Goal: Information Seeking & Learning: Learn about a topic

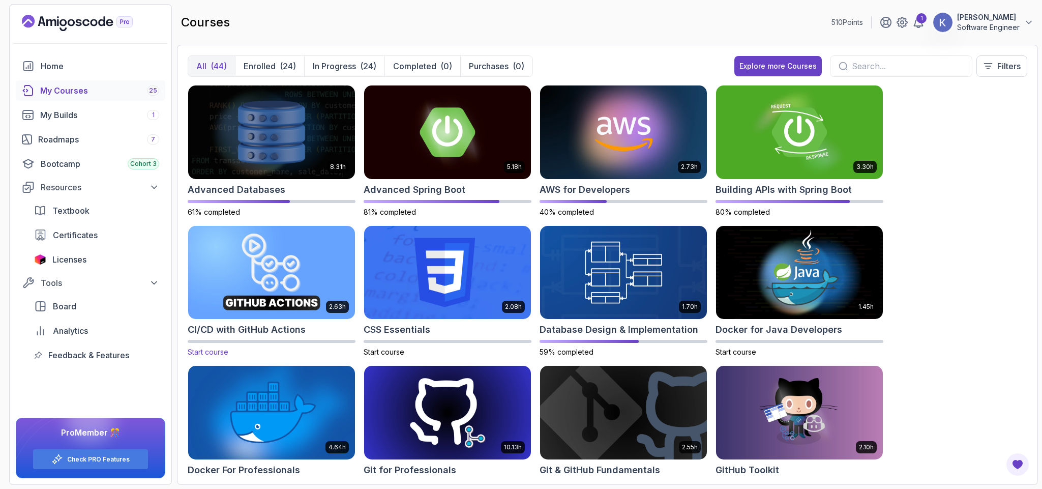
click at [307, 267] on img at bounding box center [271, 272] width 175 height 98
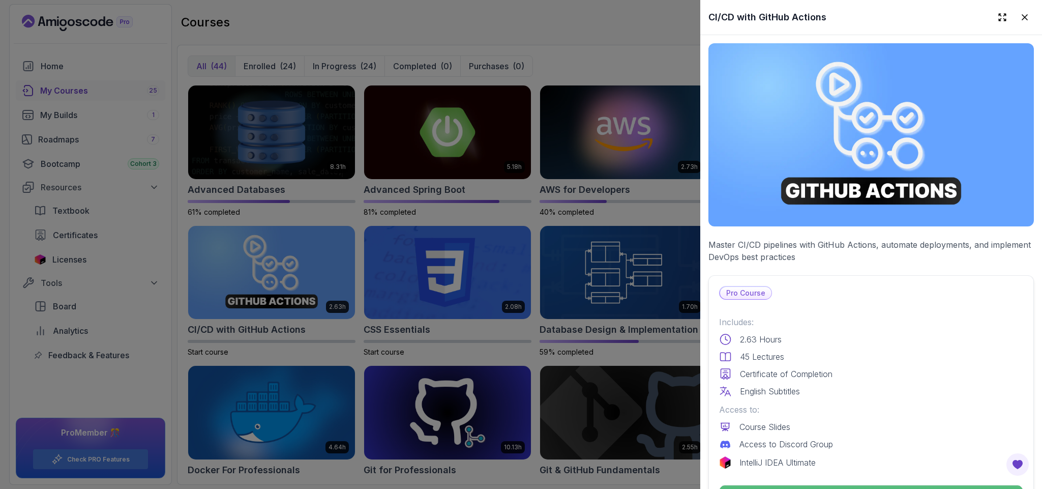
click at [872, 403] on p "Access to:" at bounding box center [871, 409] width 304 height 12
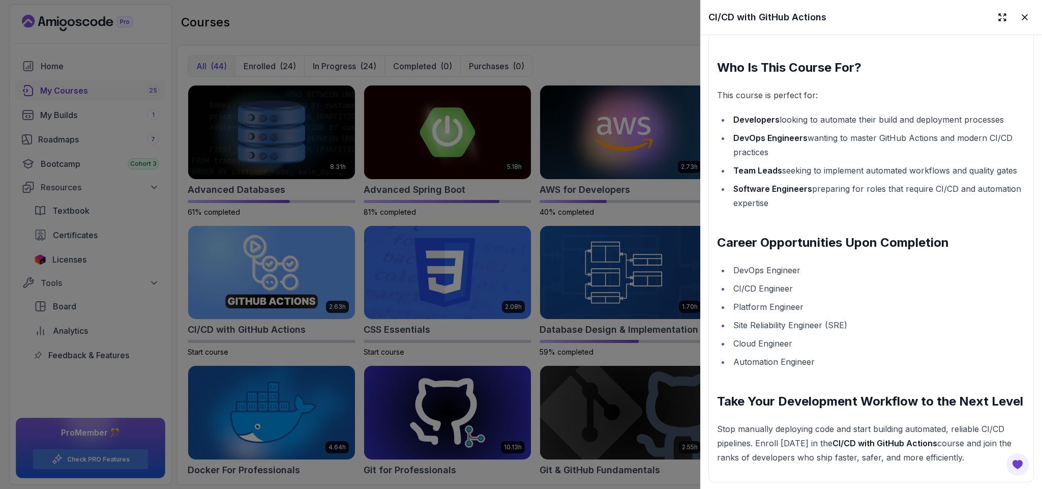
scroll to position [1556, 0]
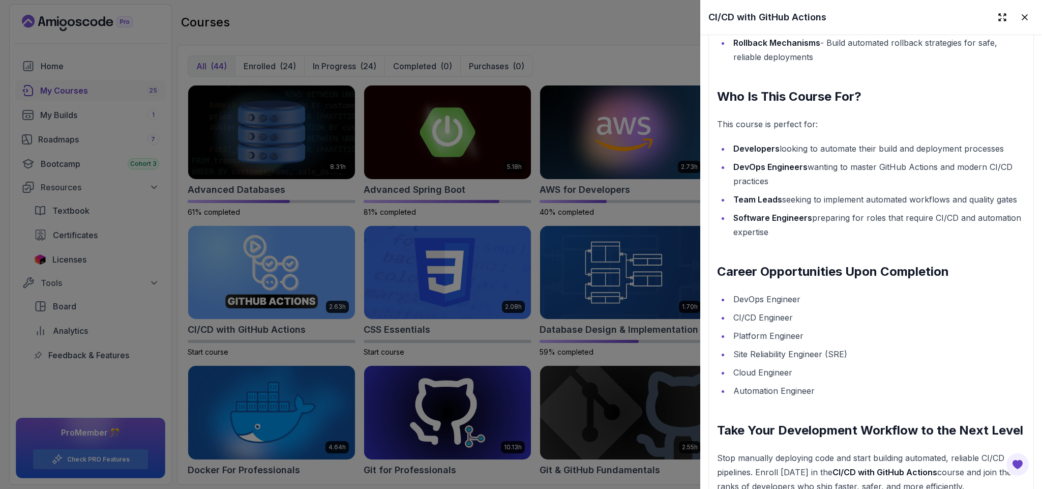
click at [872, 343] on li "Platform Engineer" at bounding box center [877, 335] width 295 height 14
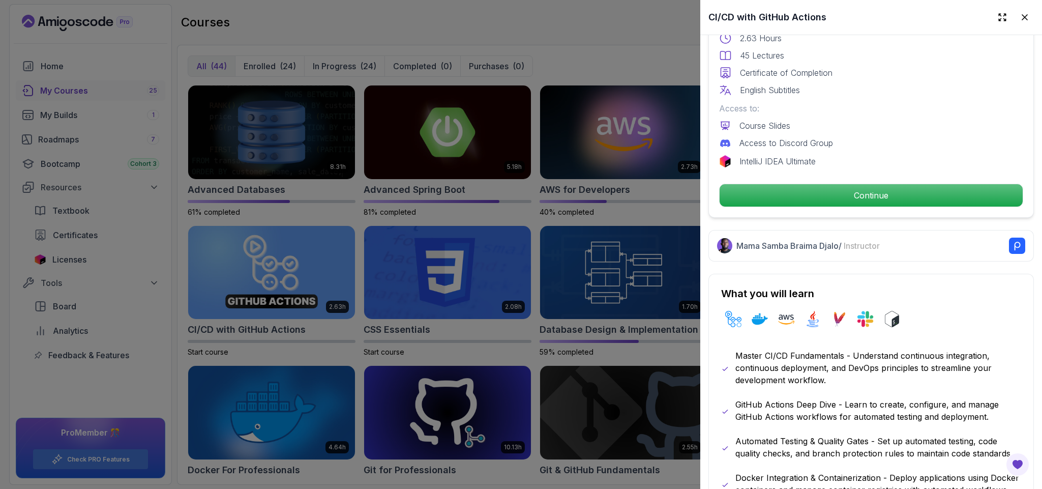
scroll to position [275, 0]
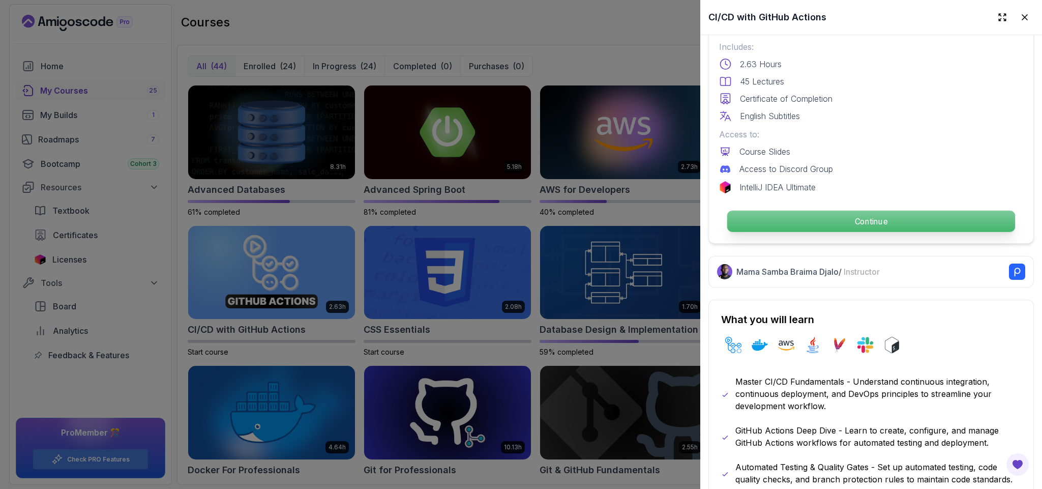
click at [818, 210] on p "Continue" at bounding box center [871, 220] width 288 height 21
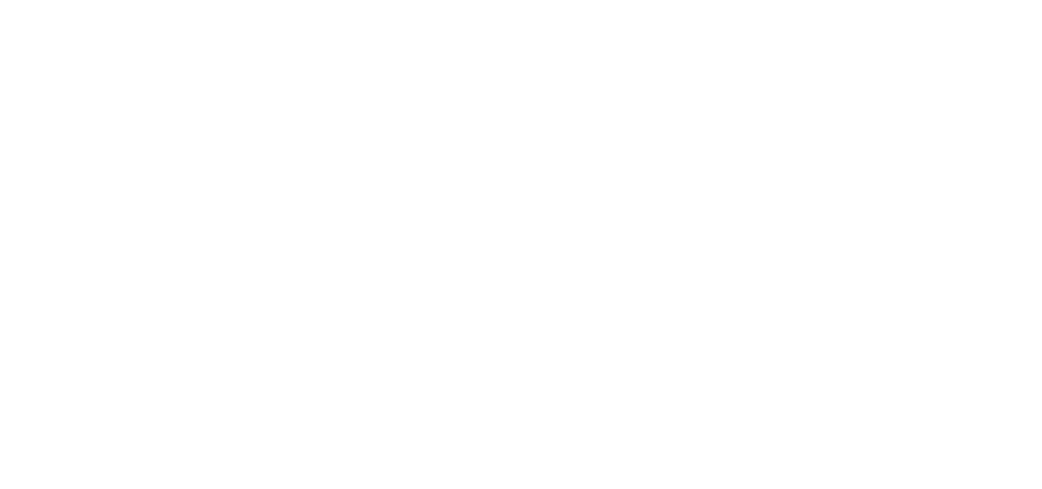
click at [865, 0] on html at bounding box center [521, 0] width 1042 height 0
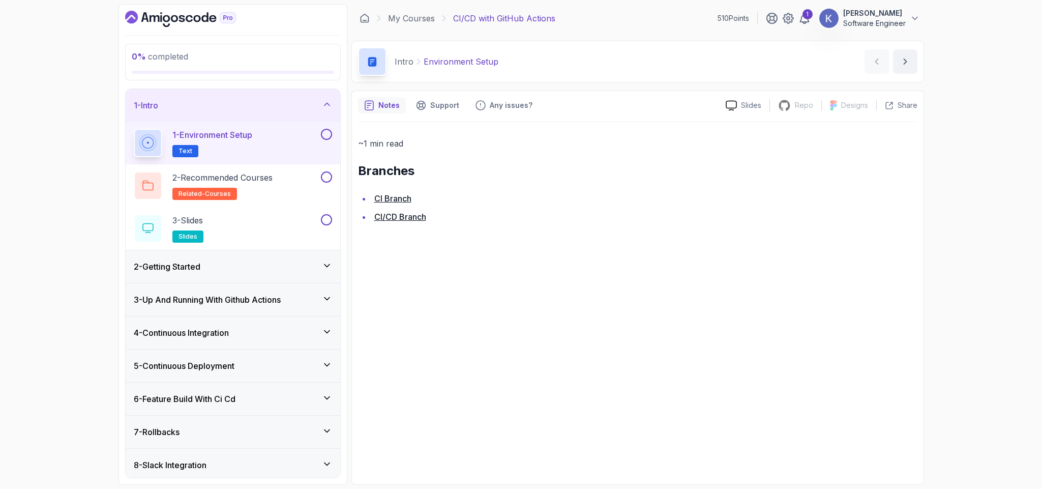
click at [263, 259] on div "2 - Getting Started" at bounding box center [233, 266] width 215 height 33
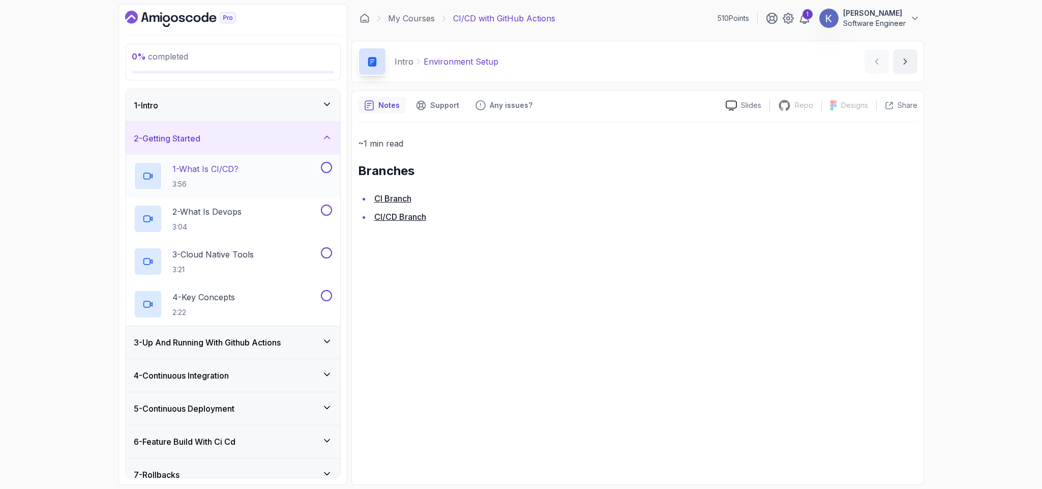
click at [249, 179] on div "1 - What Is CI/CD? 3:56" at bounding box center [226, 176] width 185 height 28
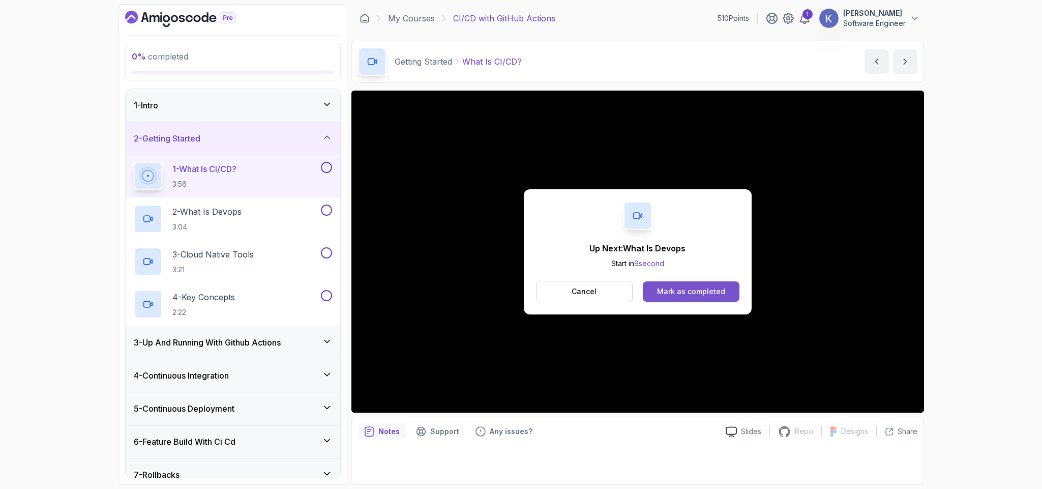
click at [725, 294] on button "Mark as completed" at bounding box center [691, 291] width 96 height 20
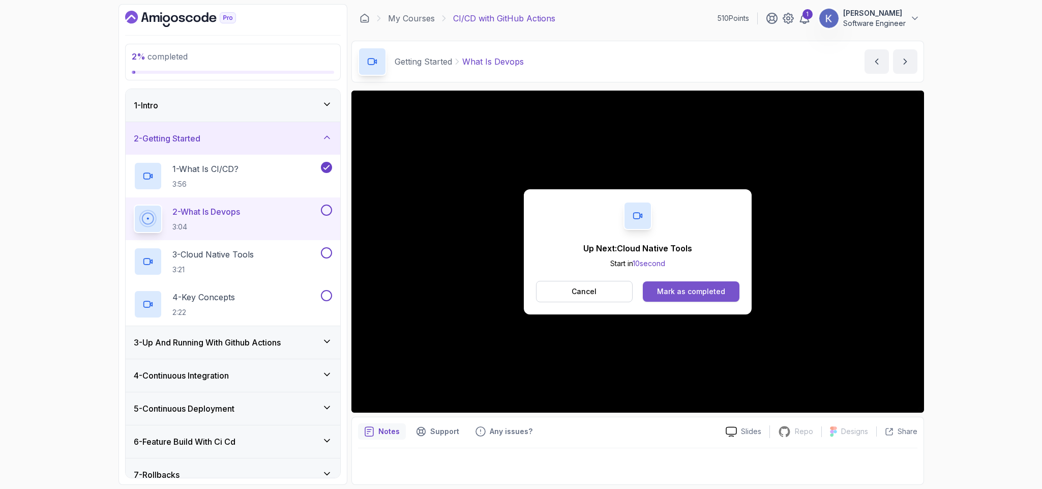
click at [696, 287] on div "Mark as completed" at bounding box center [691, 291] width 68 height 10
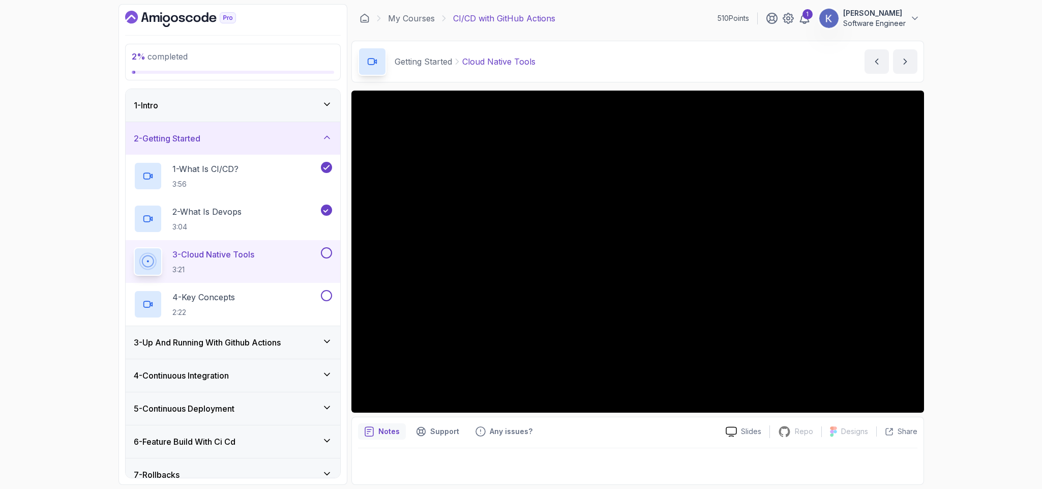
click at [291, 344] on div "3 - Up And Running With Github Actions" at bounding box center [233, 342] width 198 height 12
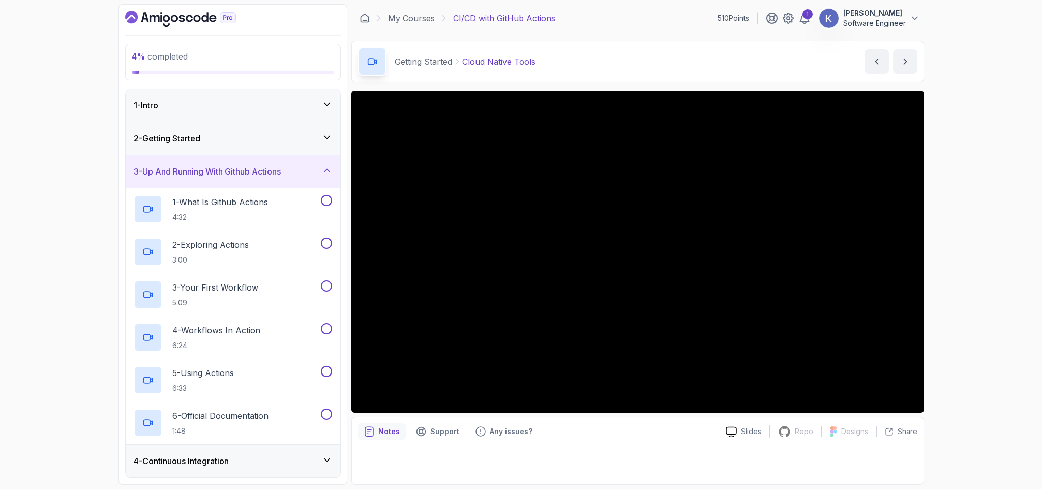
click at [299, 461] on div "4 - Continuous Integration" at bounding box center [233, 461] width 198 height 12
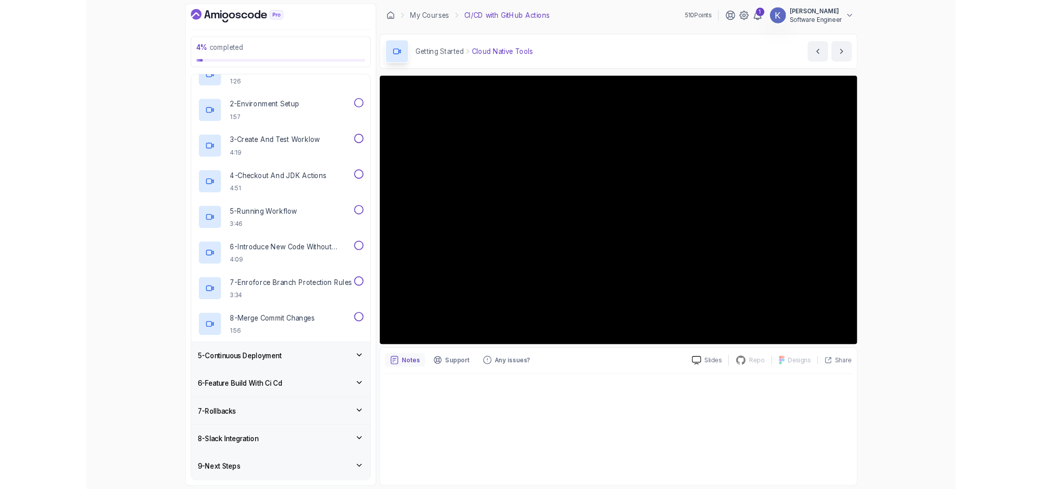
scroll to position [183, 0]
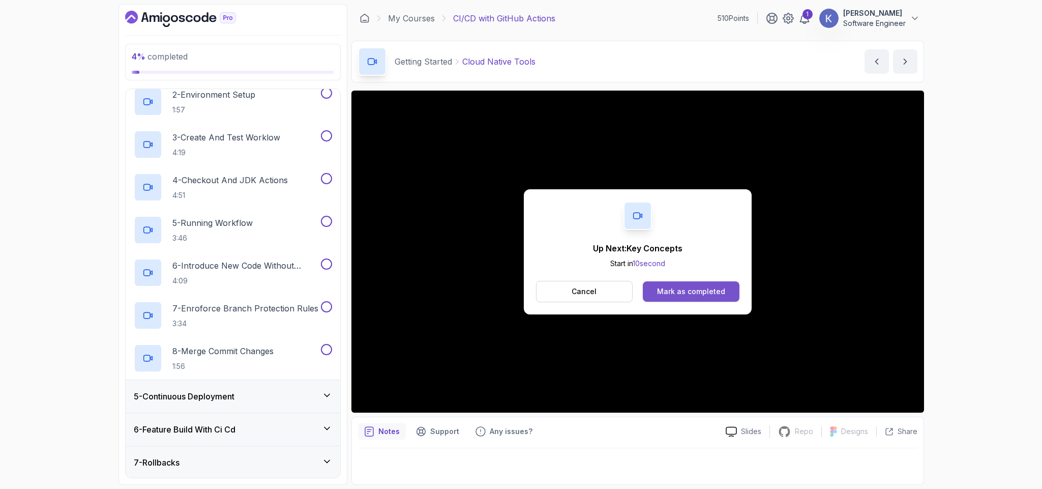
click at [717, 288] on div "Mark as completed" at bounding box center [691, 291] width 68 height 10
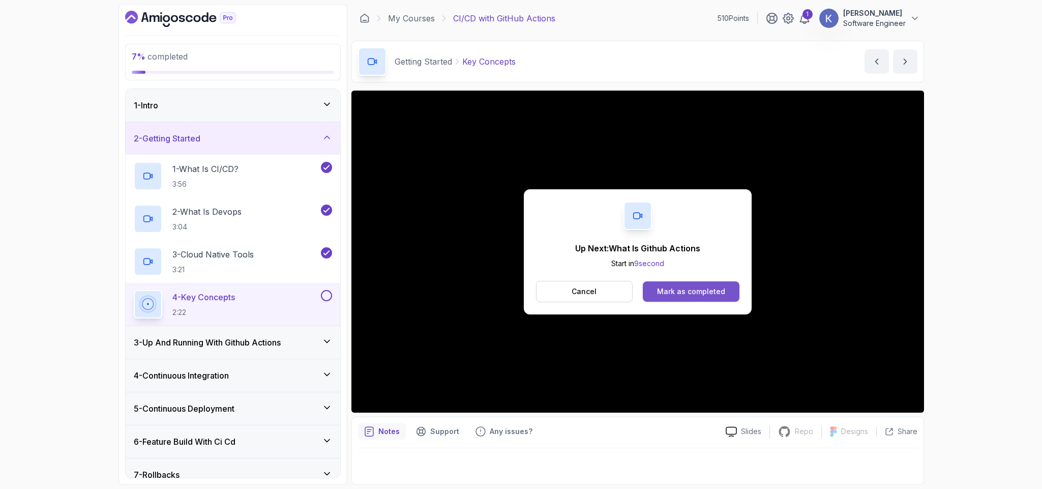
click at [691, 285] on button "Mark as completed" at bounding box center [691, 291] width 96 height 20
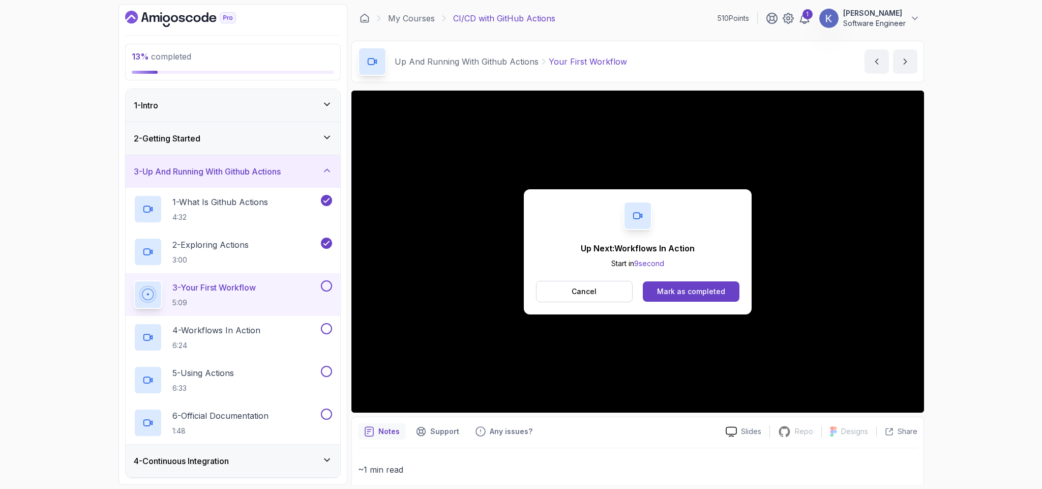
scroll to position [420, 0]
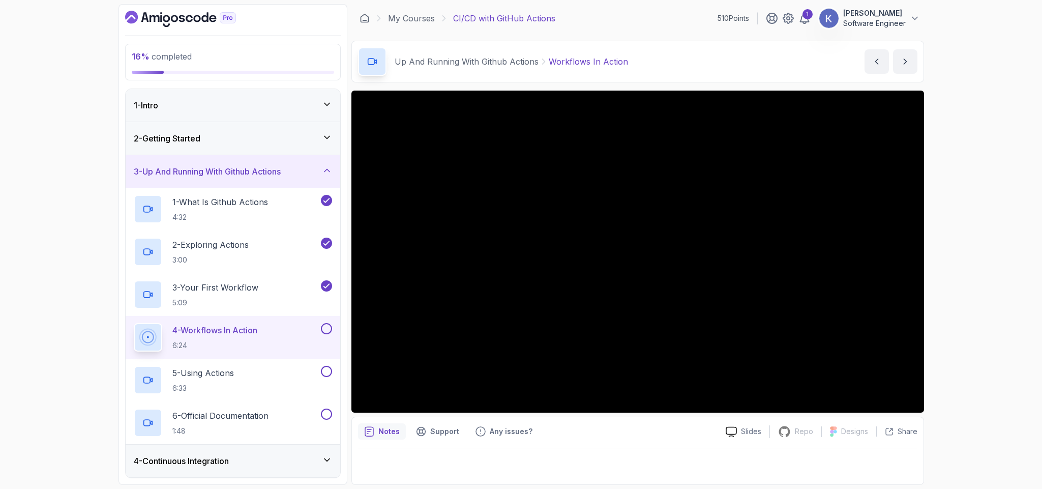
click at [618, 447] on div at bounding box center [637, 447] width 559 height 1
click at [691, 69] on div "Up And Running With Github Actions Workflows In Action Workflows In Action by n…" at bounding box center [637, 62] width 573 height 42
click at [245, 310] on div "3 - Your First Workflow 5:09" at bounding box center [233, 294] width 215 height 43
click at [237, 293] on p "3 - Your First Workflow" at bounding box center [215, 287] width 86 height 12
click at [219, 284] on p "3 - Your First Workflow" at bounding box center [215, 287] width 86 height 12
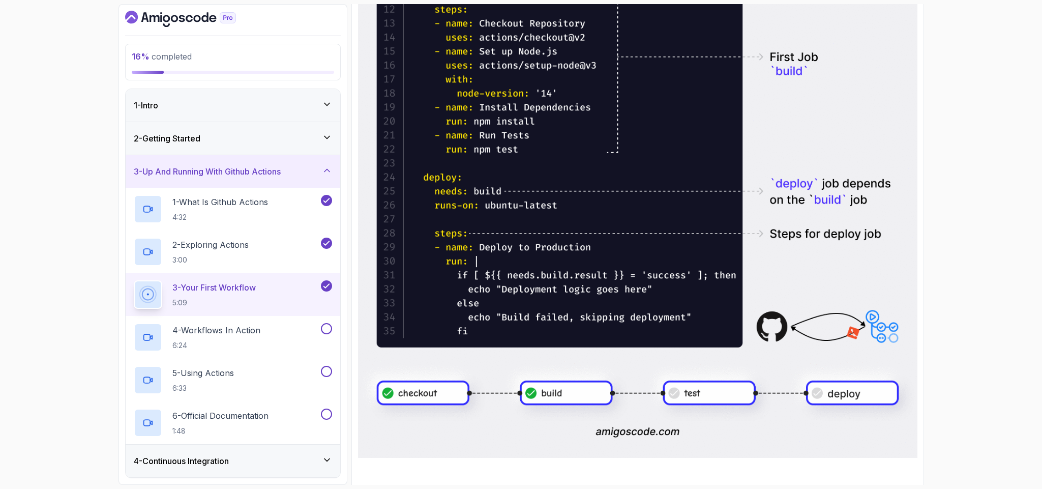
scroll to position [738, 0]
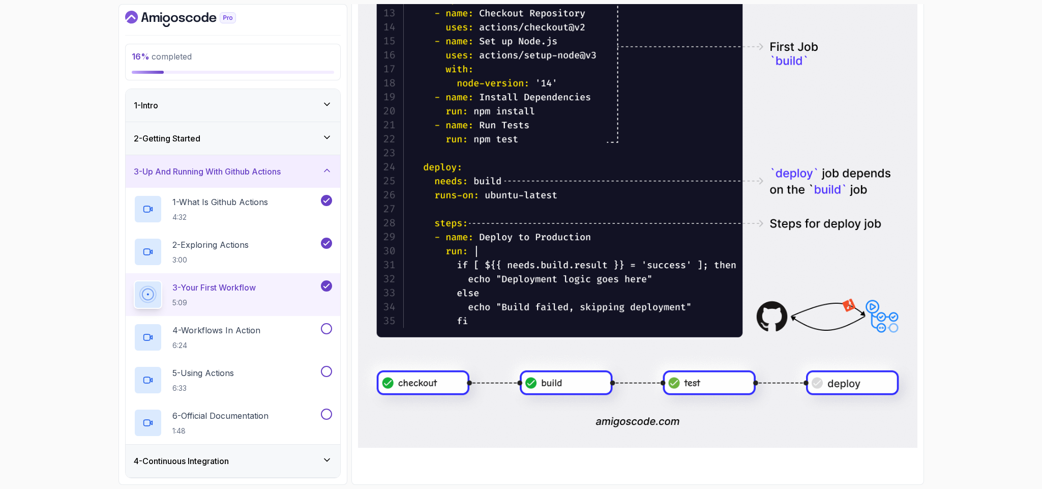
click at [973, 225] on div "16 % completed 1 - Intro 2 - Getting Started 3 - Up And Running With Github Act…" at bounding box center [521, 244] width 1042 height 489
click at [897, 199] on img at bounding box center [637, 100] width 559 height 693
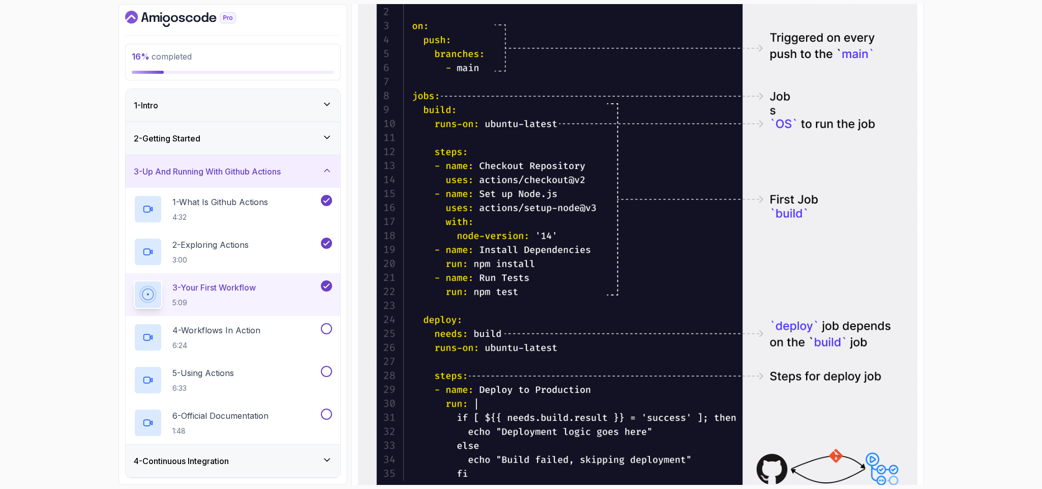
scroll to position [555, 0]
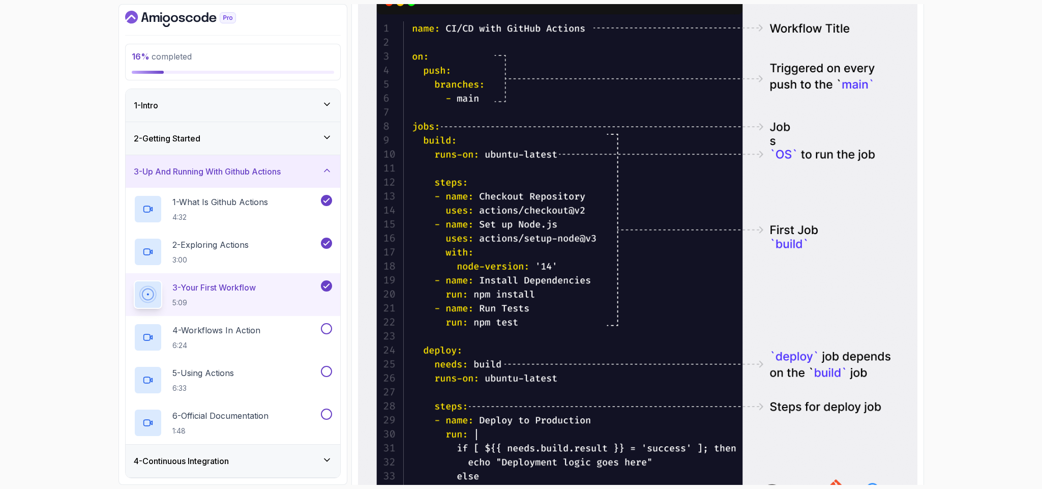
click at [897, 199] on img at bounding box center [637, 283] width 559 height 693
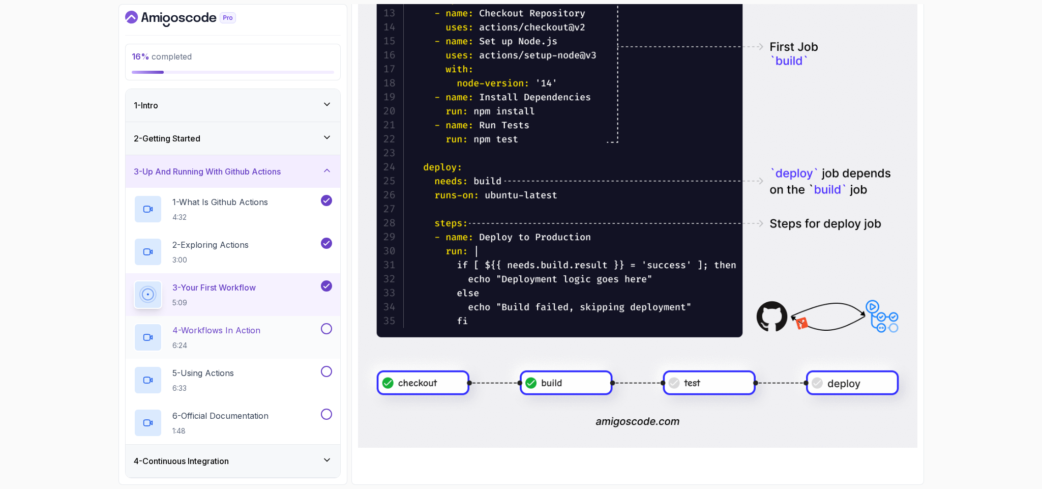
click at [266, 348] on div "4 - Workflows In Action 6:24" at bounding box center [226, 337] width 185 height 28
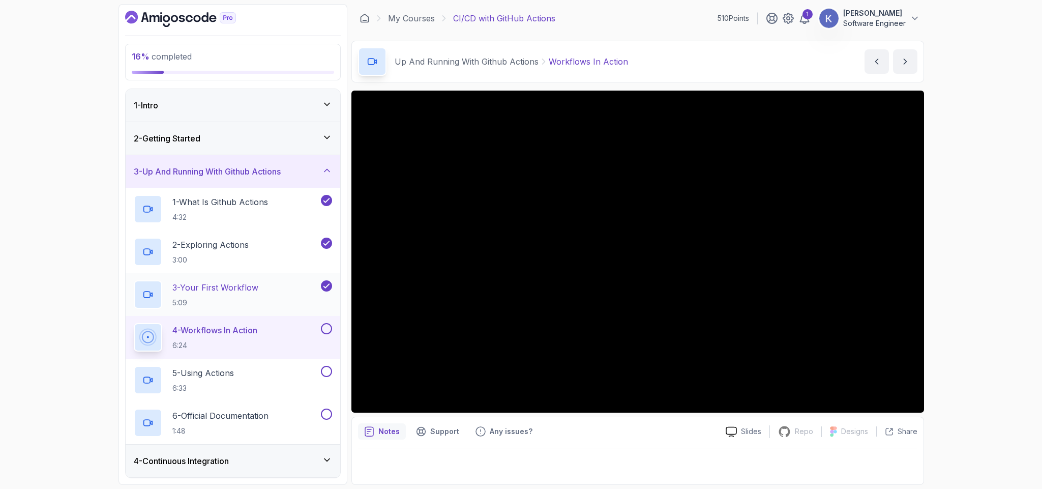
click at [129, 340] on div "4 - Workflows In Action 6:24" at bounding box center [233, 337] width 215 height 43
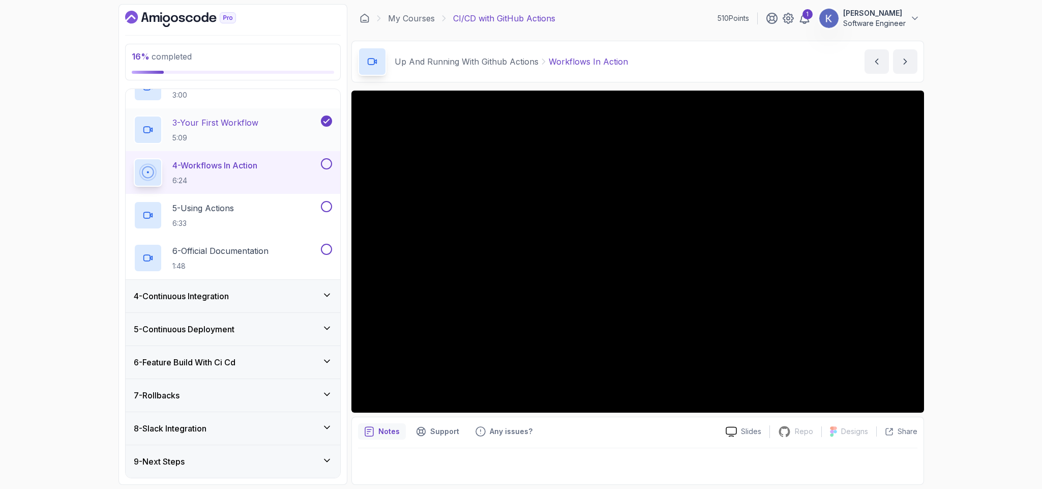
scroll to position [168, 0]
click at [172, 298] on h3 "4 - Continuous Integration" at bounding box center [181, 296] width 95 height 12
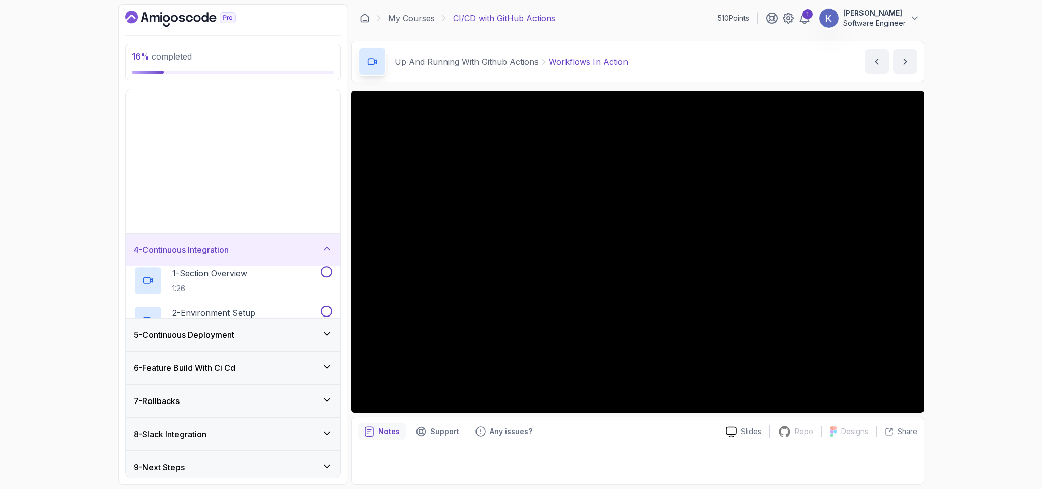
scroll to position [0, 0]
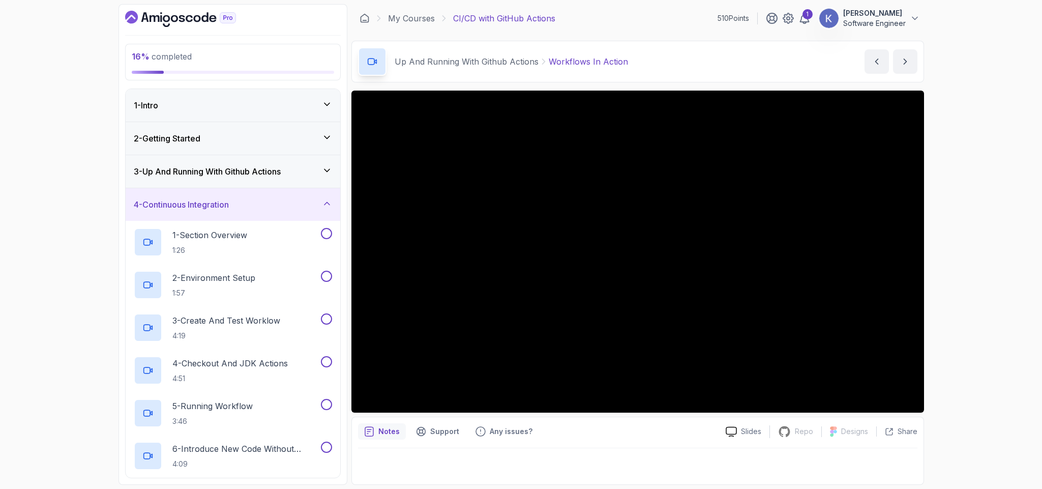
click at [121, 205] on div "16 % completed 1 - Intro 2 - Getting Started 3 - Up And Running With Github Act…" at bounding box center [232, 244] width 229 height 480
click at [127, 242] on div "1 - Section Overview 1:26" at bounding box center [233, 242] width 215 height 43
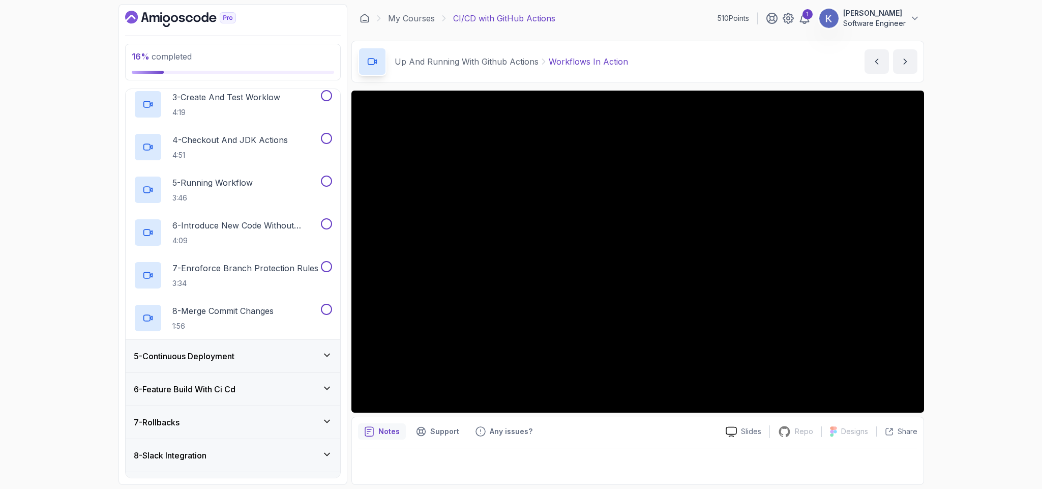
scroll to position [252, 0]
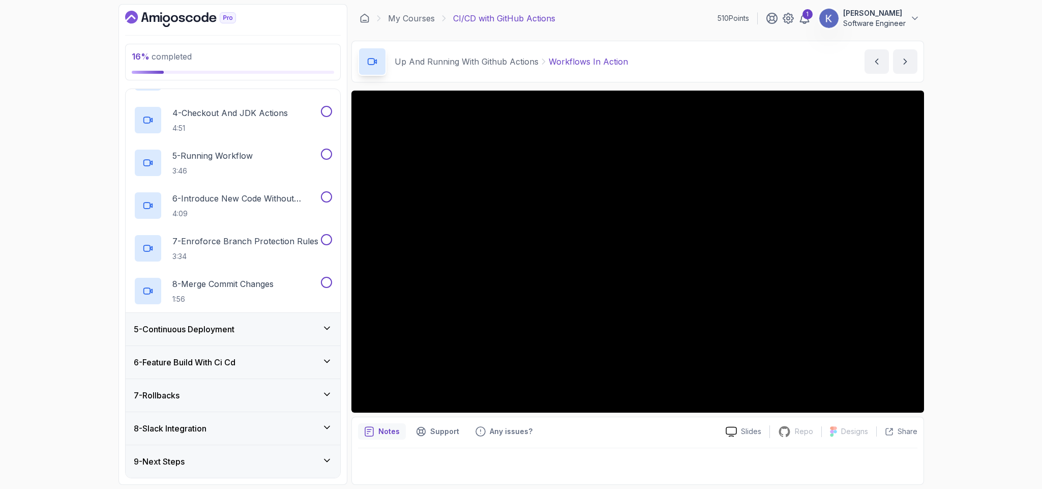
click at [128, 365] on div "6 - Feature Build With Ci Cd" at bounding box center [233, 362] width 215 height 33
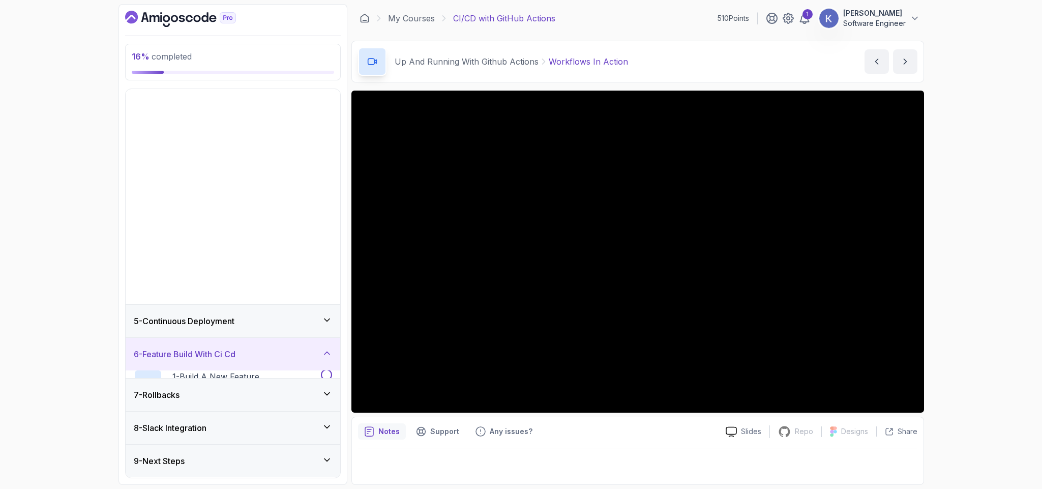
scroll to position [0, 0]
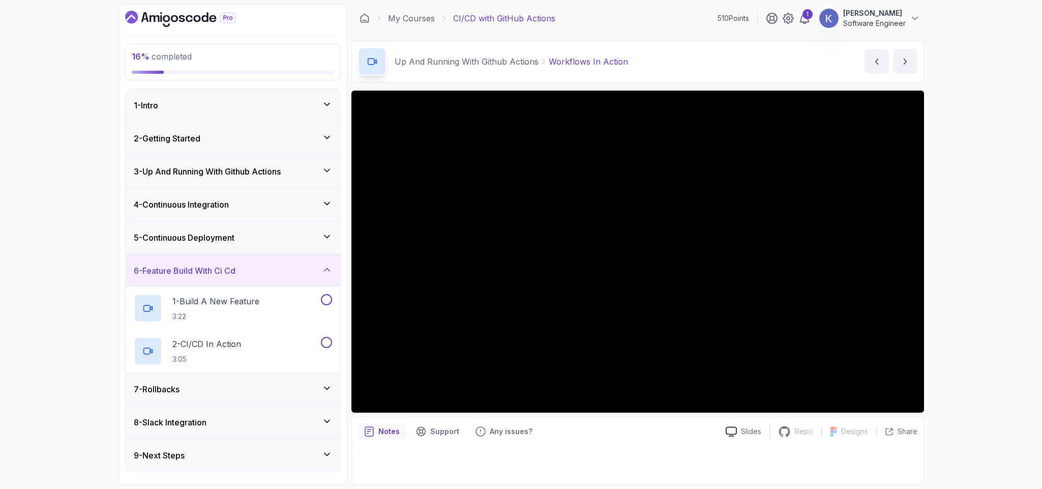
click at [139, 389] on h3 "7 - Rollbacks" at bounding box center [157, 389] width 46 height 12
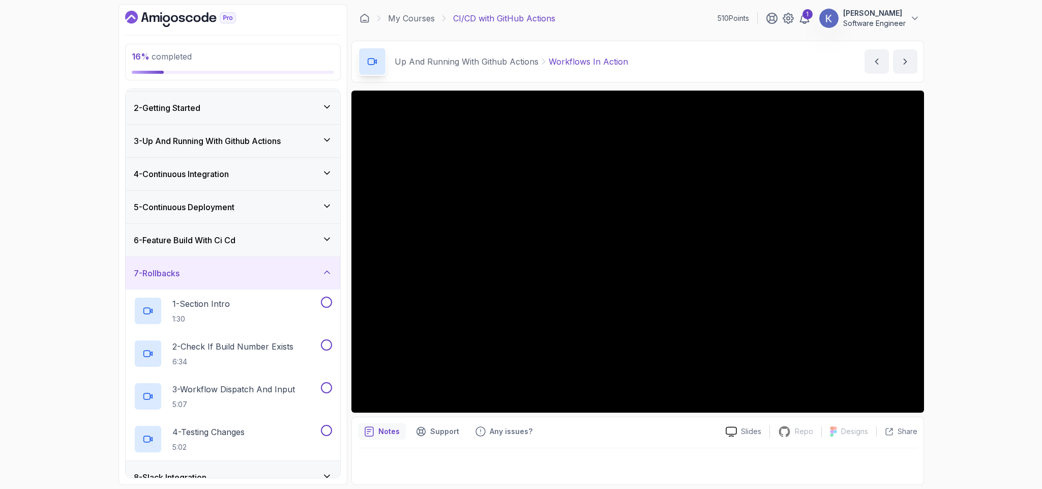
scroll to position [82, 0]
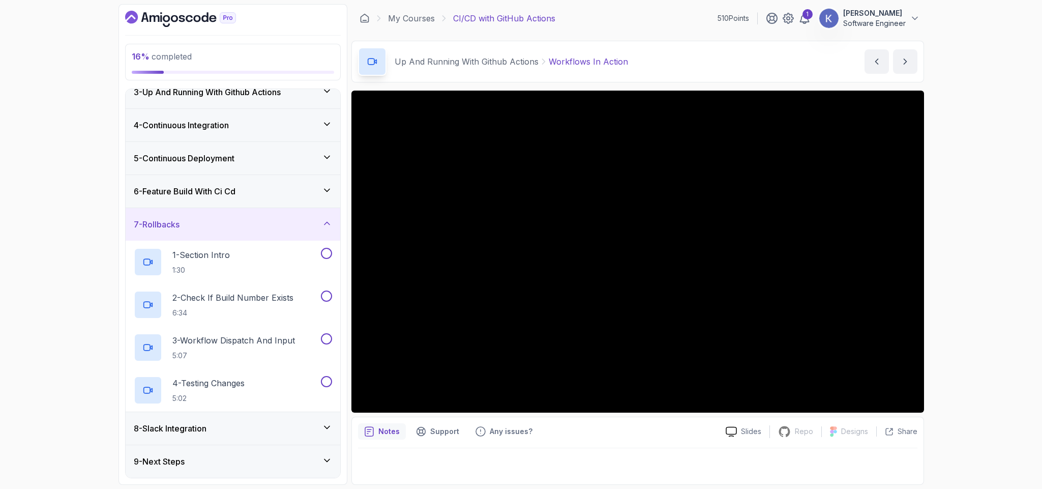
click at [152, 423] on h3 "8 - Slack Integration" at bounding box center [170, 428] width 73 height 12
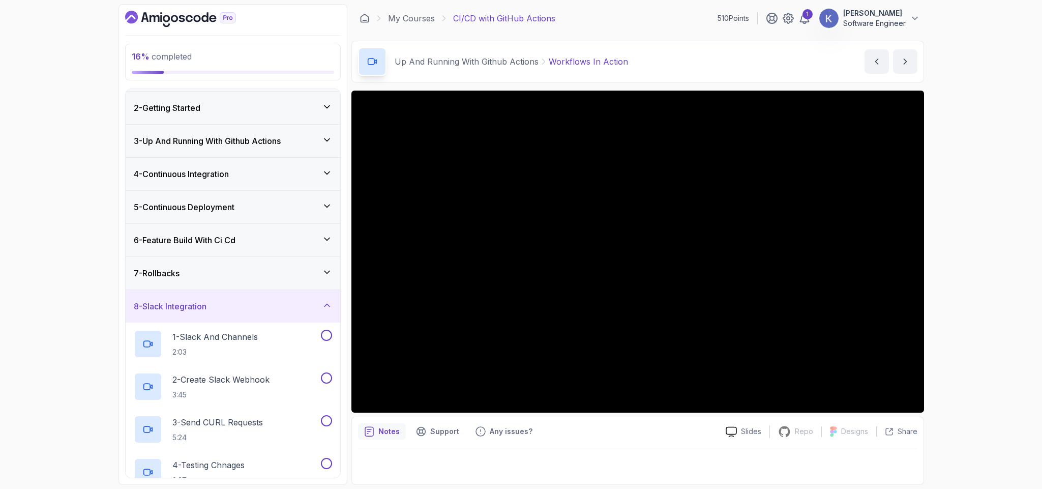
scroll to position [168, 0]
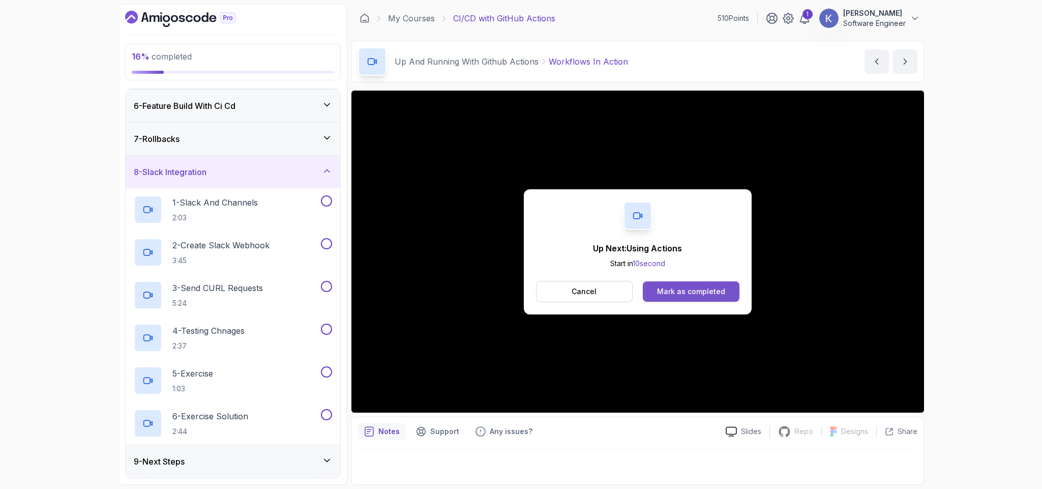
click at [712, 290] on div "Mark as completed" at bounding box center [691, 291] width 68 height 10
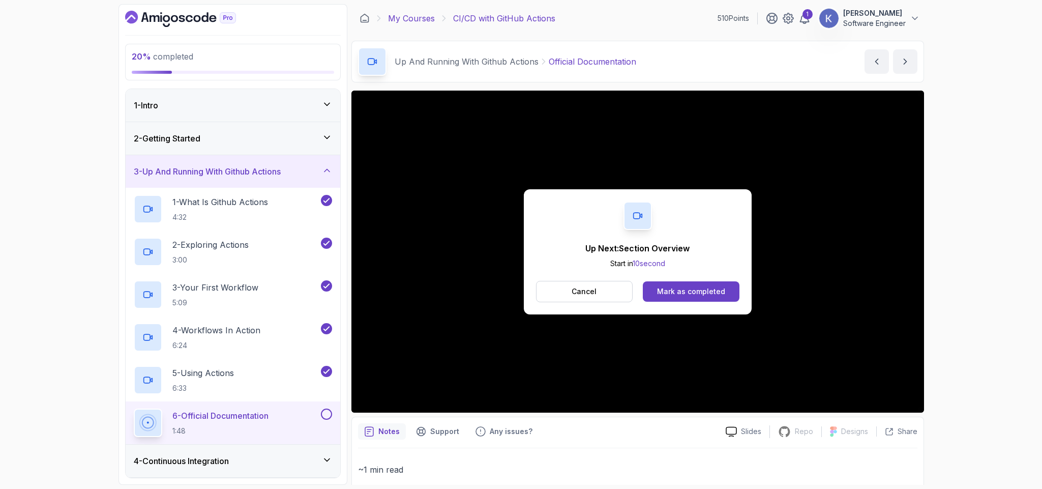
click at [423, 18] on link "My Courses" at bounding box center [411, 18] width 47 height 12
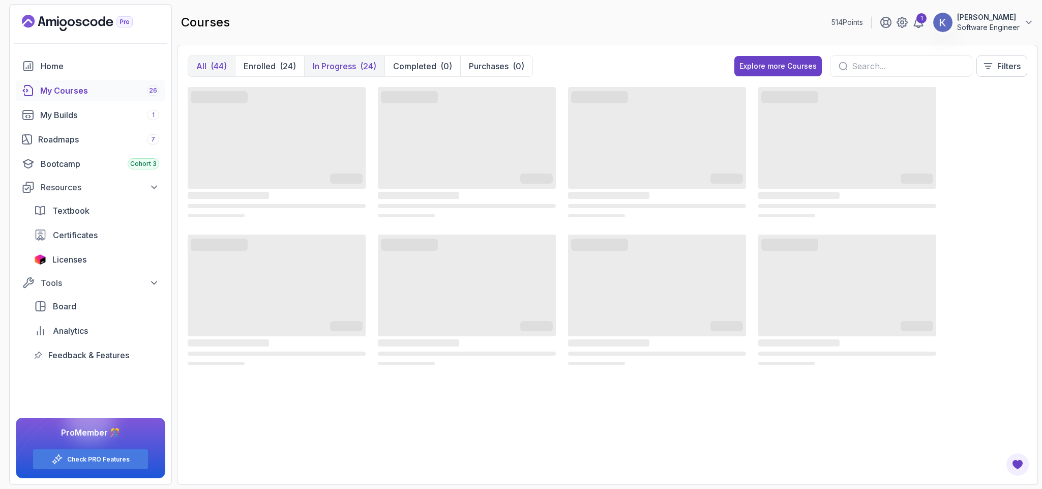
click at [340, 67] on p "In Progress" at bounding box center [334, 66] width 43 height 12
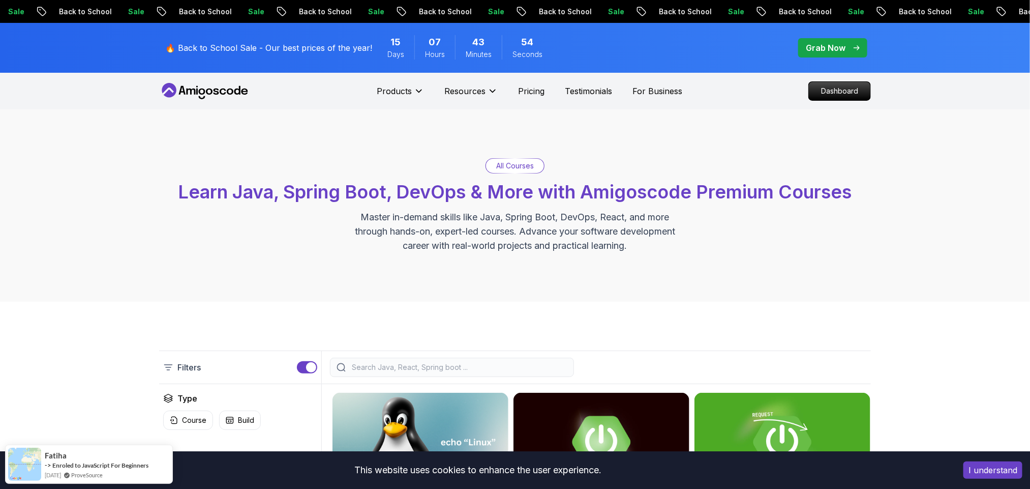
click at [840, 88] on p "Dashboard" at bounding box center [839, 90] width 58 height 17
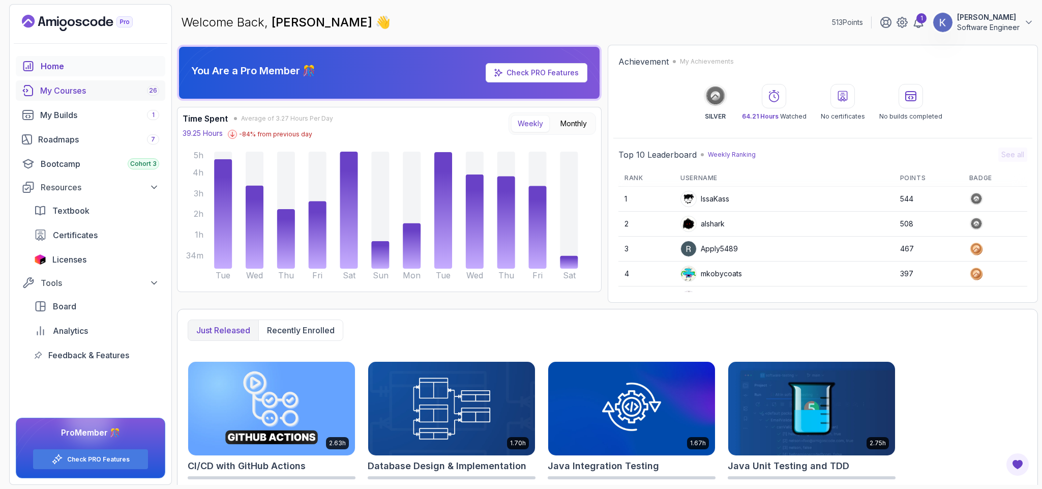
click at [104, 92] on div "My Courses 26" at bounding box center [99, 90] width 119 height 12
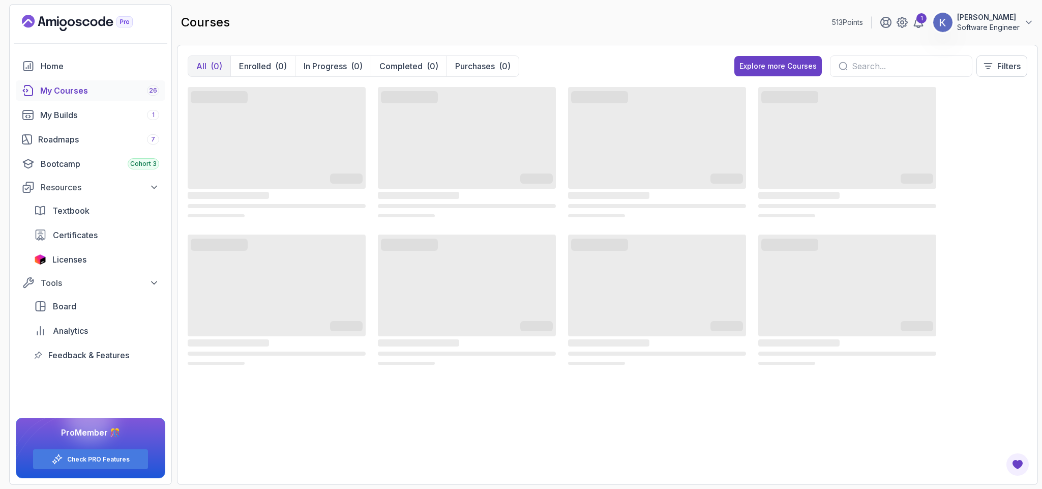
click at [885, 69] on input "text" at bounding box center [908, 66] width 112 height 12
type input "G"
type input "git"
click at [255, 69] on p "Enrolled" at bounding box center [255, 66] width 32 height 12
click at [67, 89] on div "My Courses 26" at bounding box center [99, 90] width 119 height 12
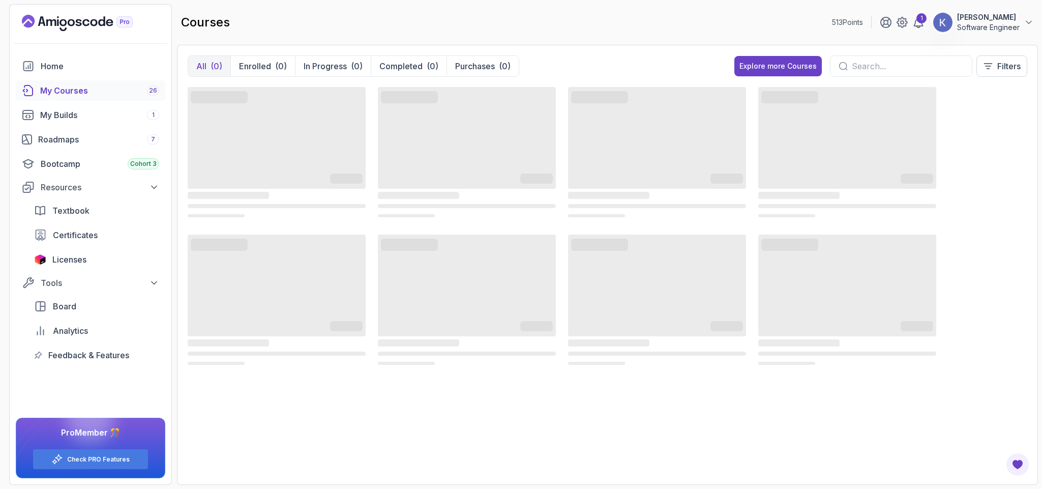
click at [856, 72] on input "text" at bounding box center [908, 66] width 112 height 12
click at [805, 64] on div "Explore more Courses" at bounding box center [777, 66] width 77 height 10
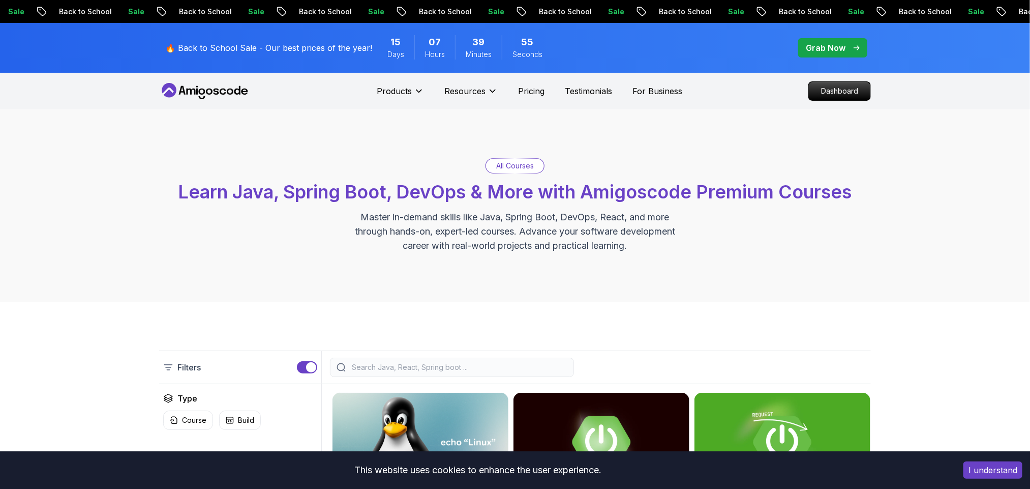
click at [598, 368] on div at bounding box center [596, 366] width 549 height 19
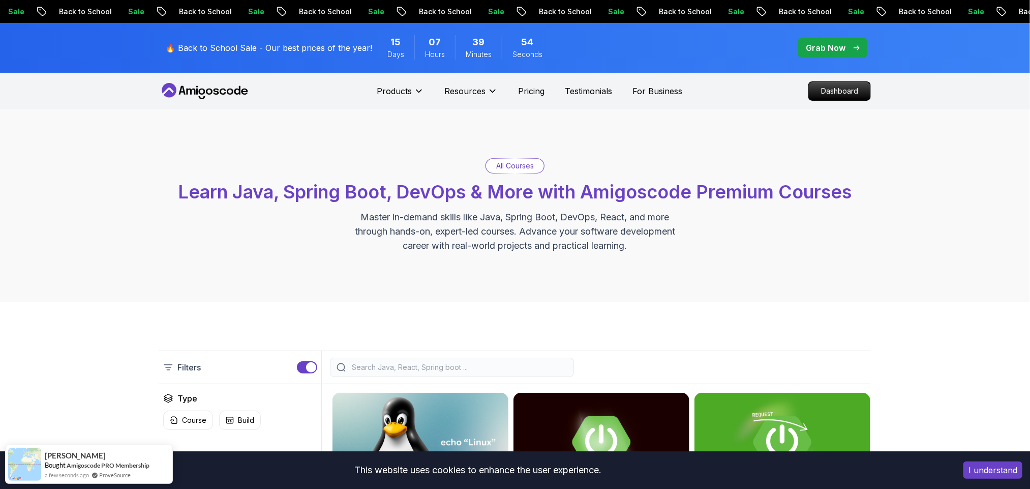
click at [528, 363] on input "search" at bounding box center [459, 367] width 218 height 10
type input "git"
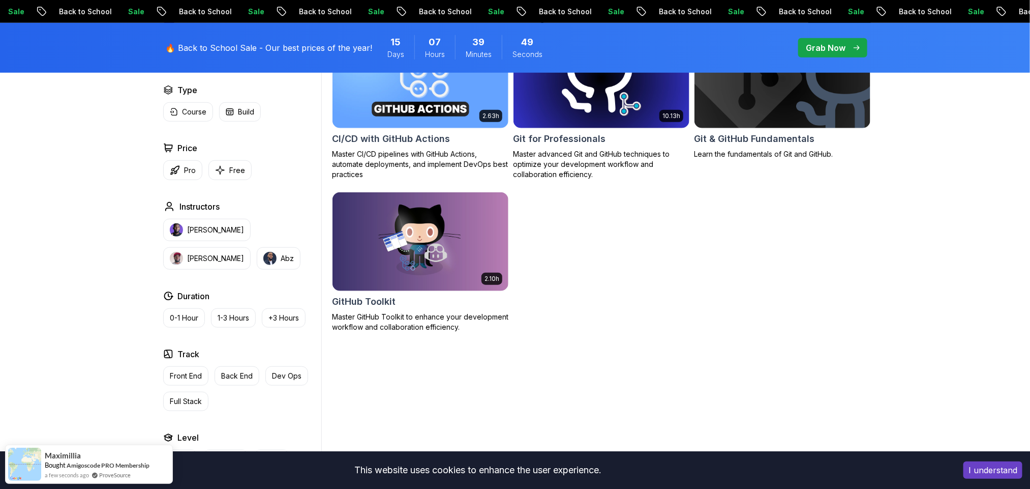
scroll to position [362, 0]
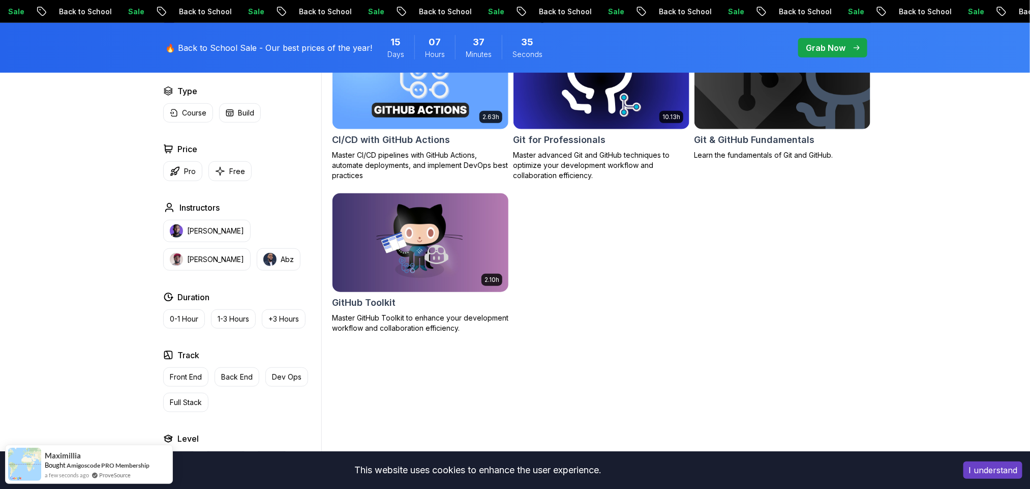
click at [448, 243] on img at bounding box center [420, 242] width 185 height 103
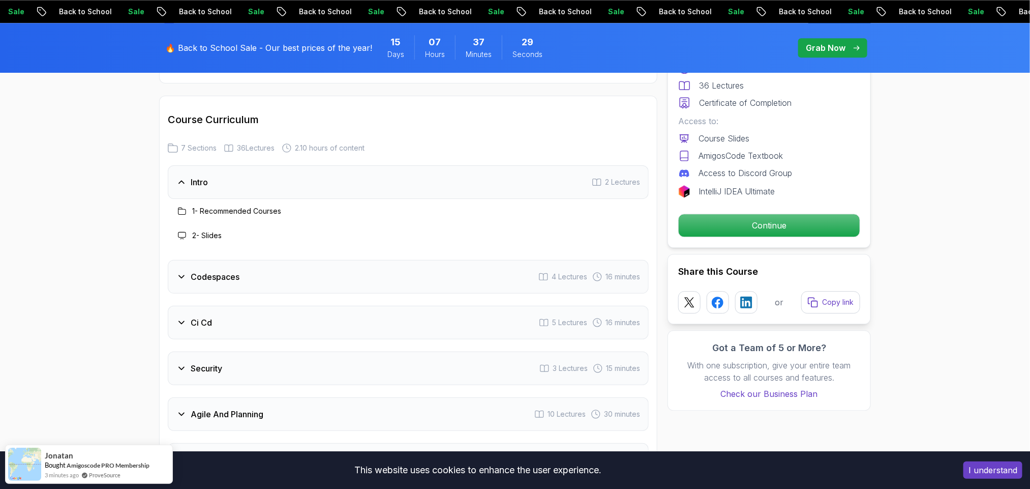
scroll to position [1403, 0]
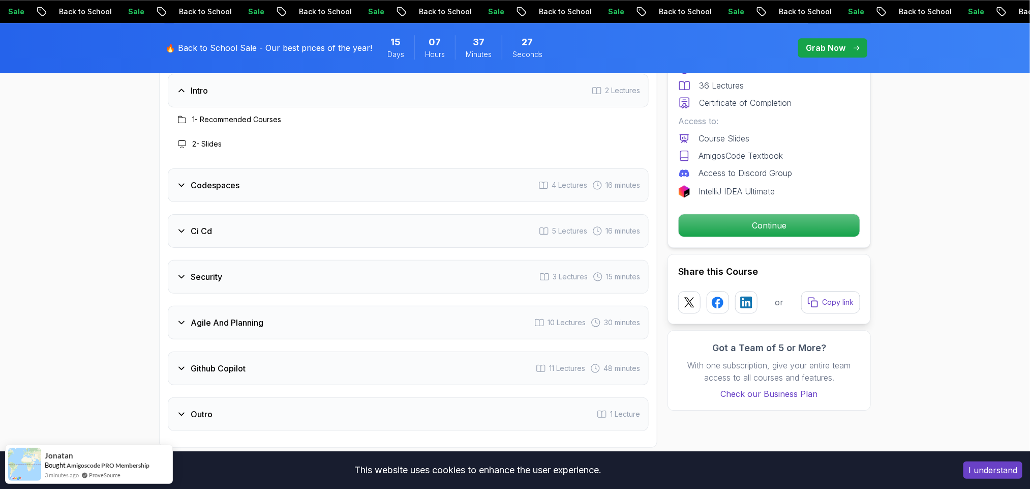
click at [368, 306] on div "Agile And Planning 10 Lectures 30 minutes" at bounding box center [408, 323] width 481 height 34
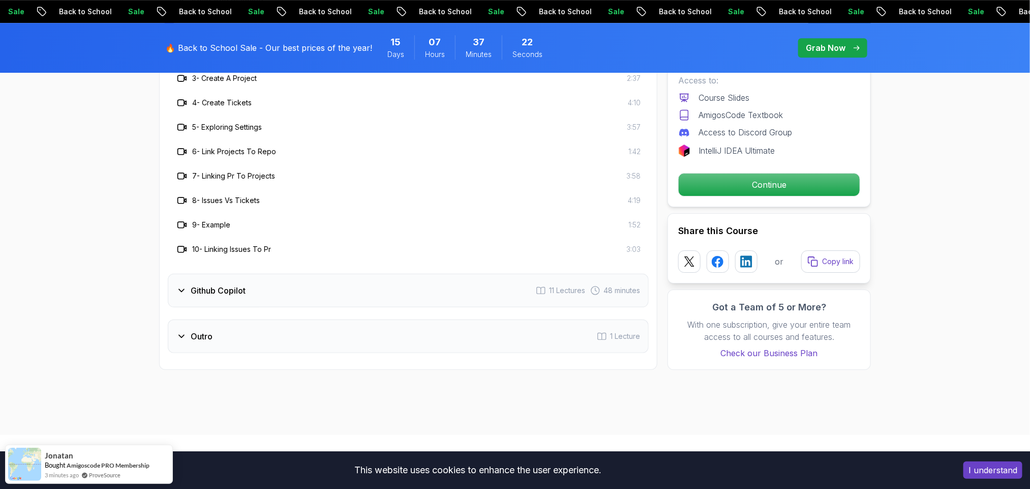
scroll to position [1678, 0]
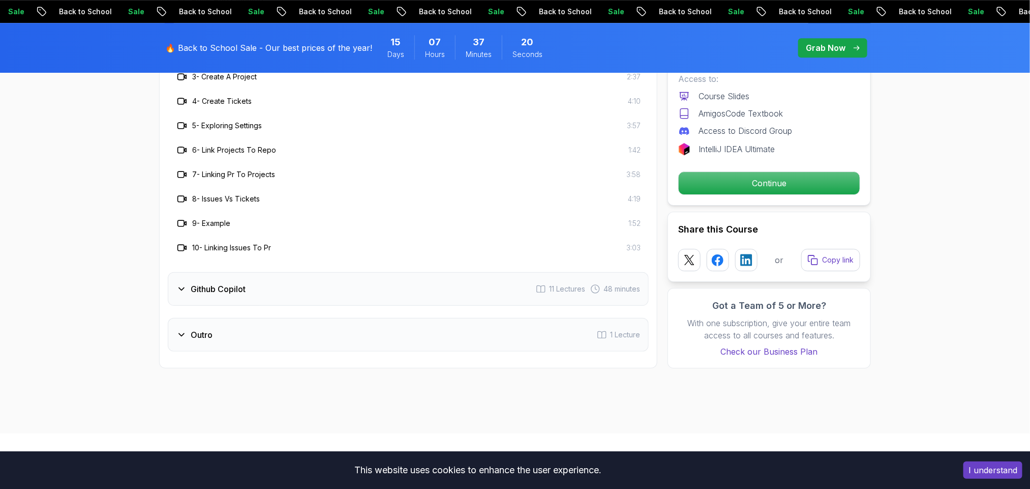
click at [334, 272] on div "Github Copilot 11 Lectures 48 minutes" at bounding box center [408, 289] width 481 height 34
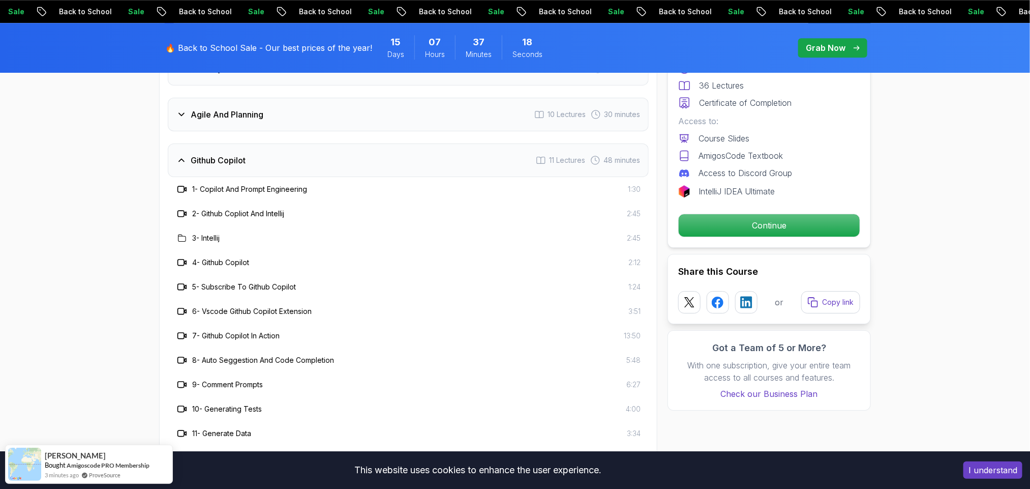
scroll to position [1525, 0]
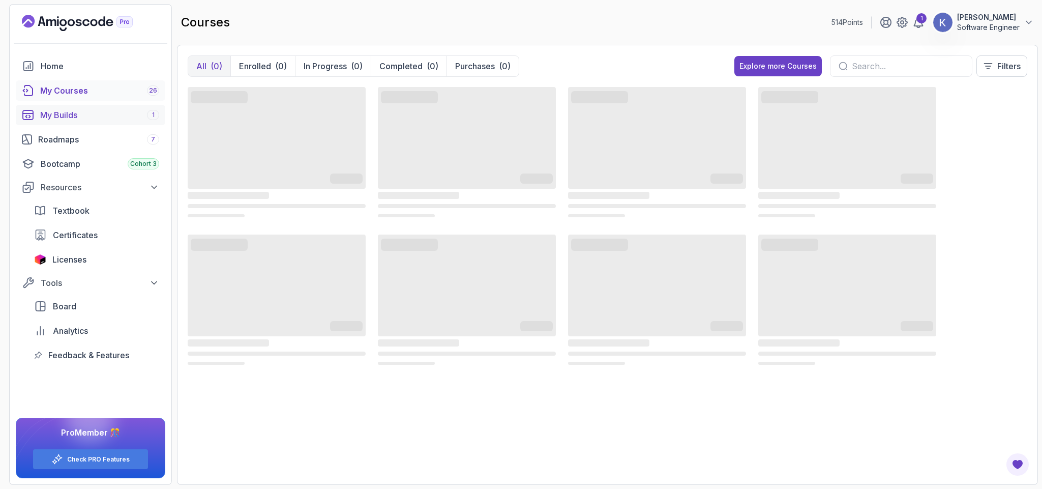
click at [82, 115] on div "My Builds 1" at bounding box center [99, 115] width 119 height 12
click at [89, 84] on div "My Courses 26" at bounding box center [99, 90] width 119 height 12
click at [81, 112] on div "My Builds 1" at bounding box center [99, 115] width 119 height 12
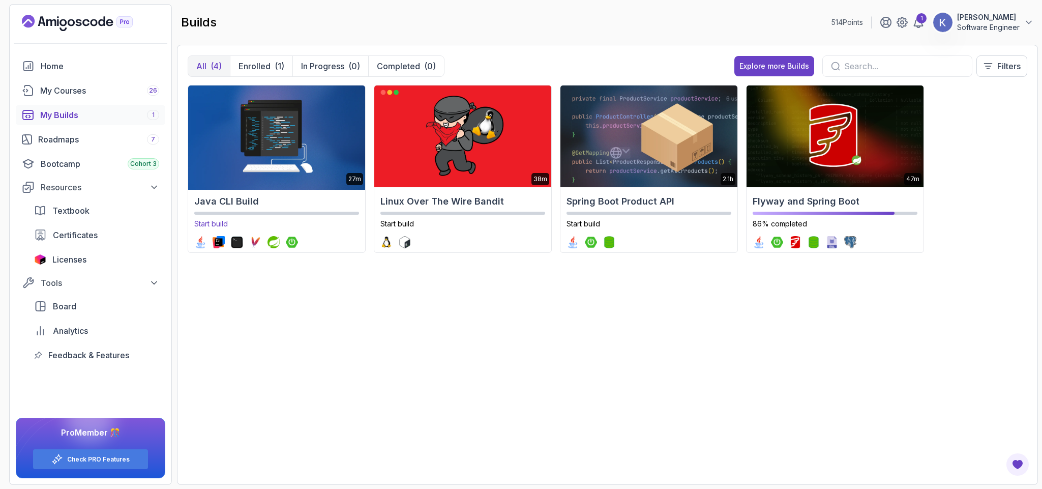
click at [235, 197] on h2 "Java CLI Build" at bounding box center [276, 201] width 165 height 14
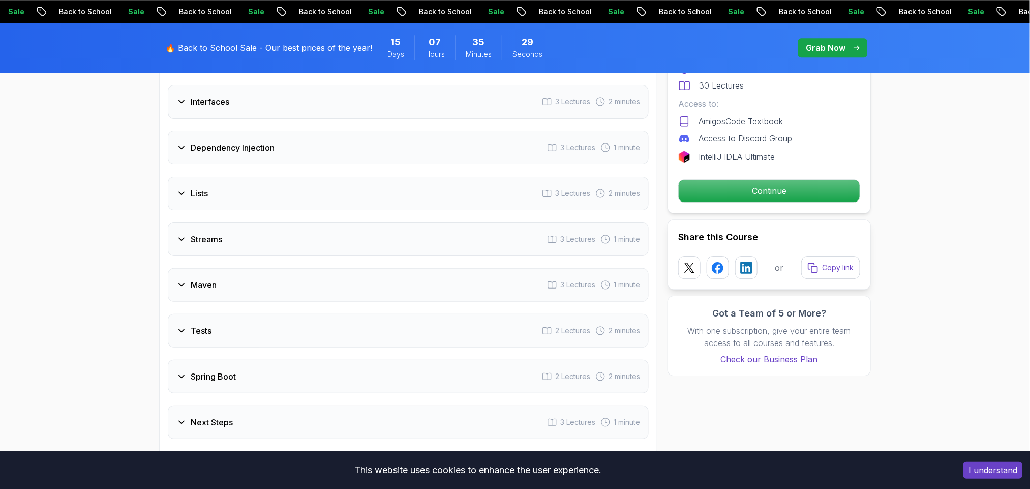
scroll to position [1525, 0]
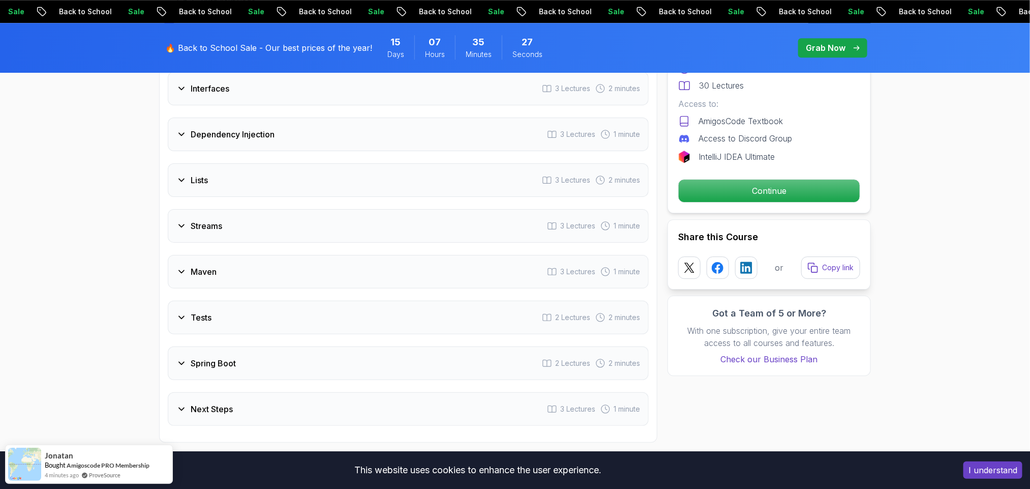
click at [379, 238] on div "Streams 3 Lectures 1 minute" at bounding box center [408, 226] width 481 height 34
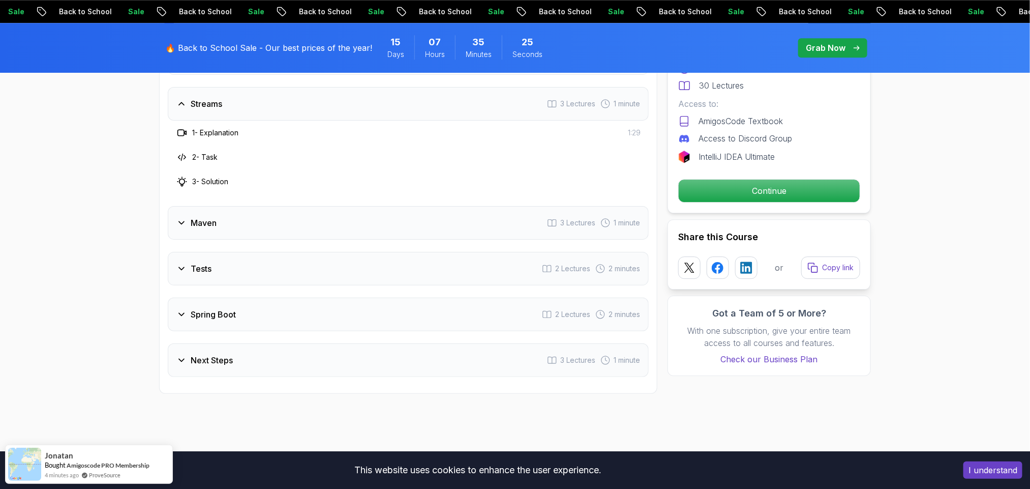
scroll to position [1556, 0]
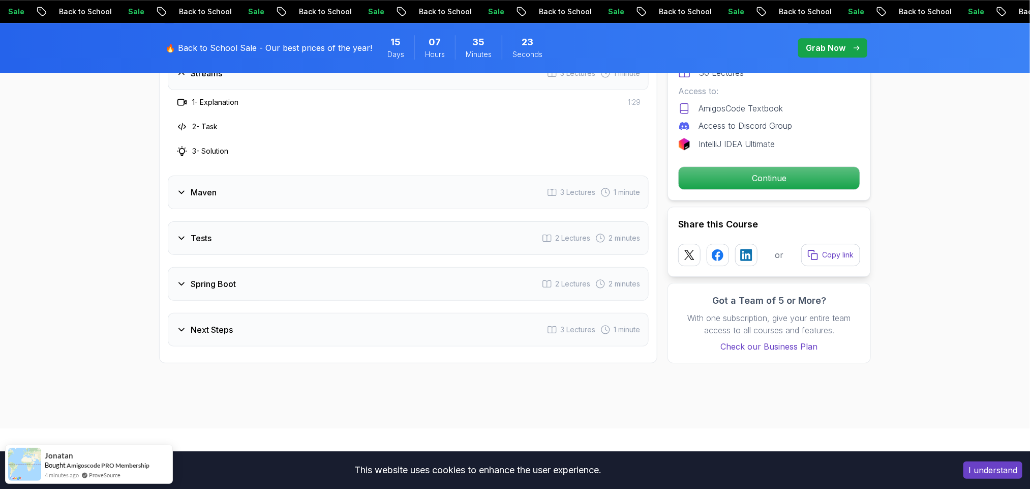
click at [372, 193] on div "Maven 3 Lectures 1 minute" at bounding box center [408, 192] width 481 height 34
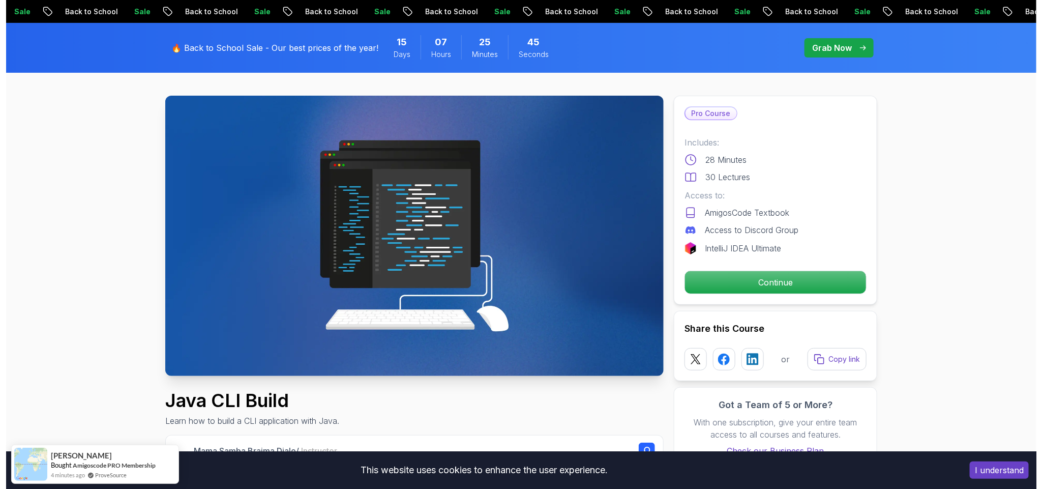
scroll to position [0, 0]
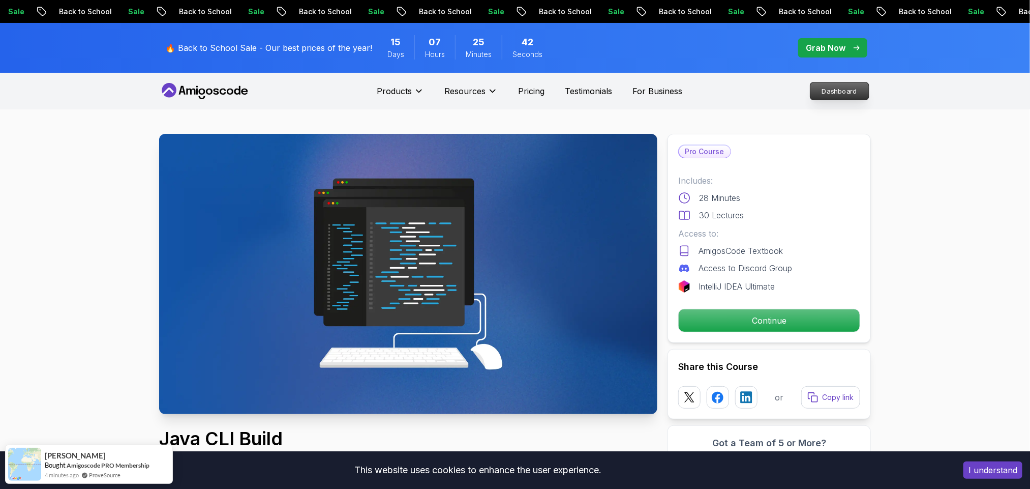
click at [826, 93] on p "Dashboard" at bounding box center [839, 90] width 58 height 17
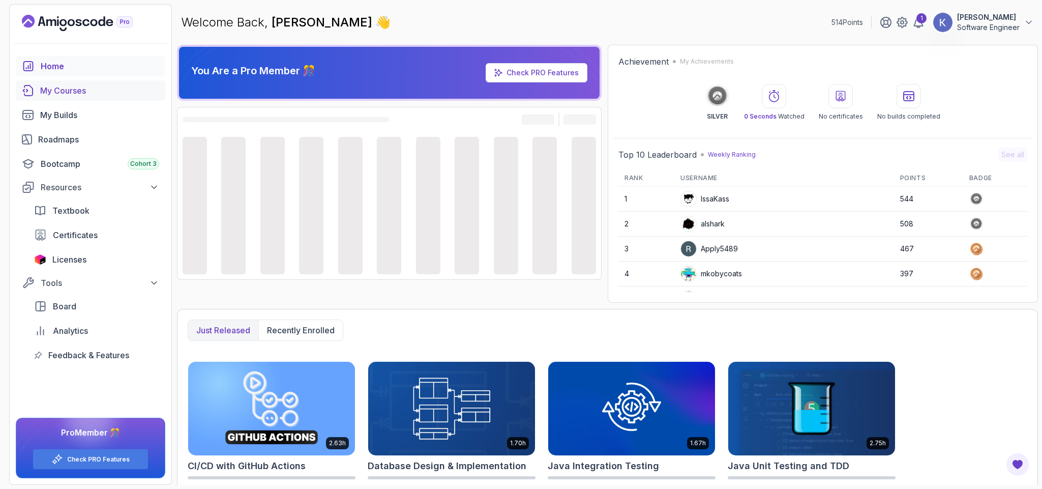
click at [64, 84] on div "My Courses" at bounding box center [99, 90] width 119 height 12
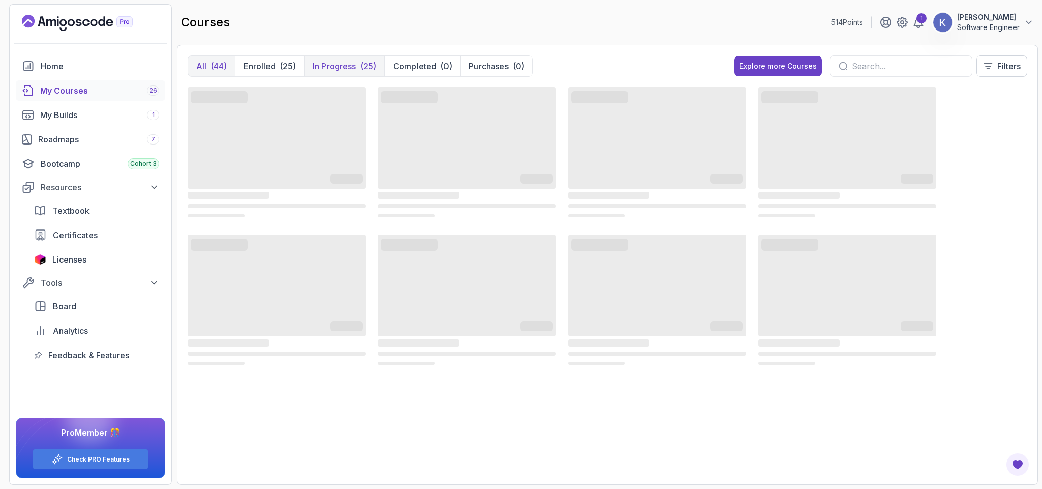
click at [328, 65] on p "In Progress" at bounding box center [334, 66] width 43 height 12
click at [76, 84] on div "My Courses 26" at bounding box center [99, 90] width 119 height 12
click at [222, 66] on div "(44)" at bounding box center [218, 66] width 16 height 12
click at [267, 72] on p "Enrolled" at bounding box center [260, 66] width 32 height 12
click at [883, 73] on div at bounding box center [901, 65] width 142 height 21
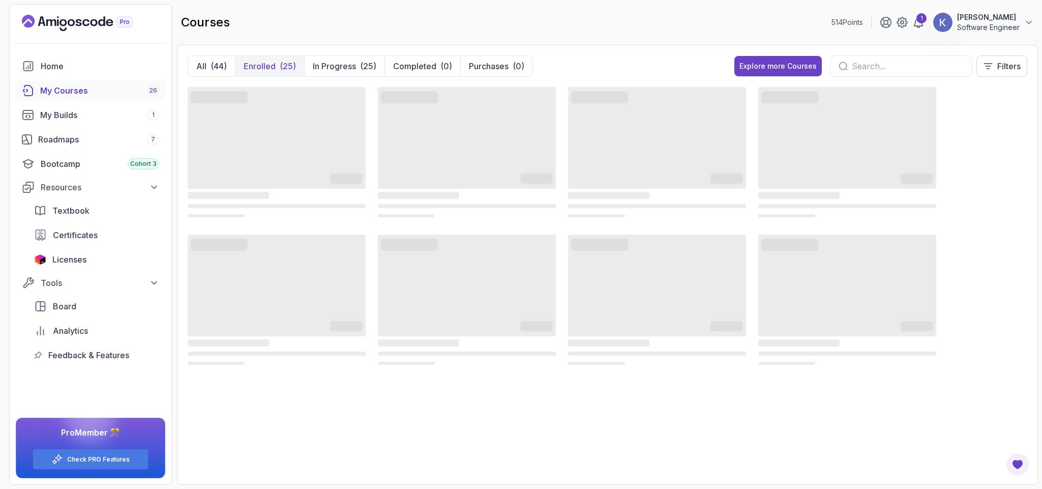
click at [885, 65] on input "text" at bounding box center [908, 66] width 112 height 12
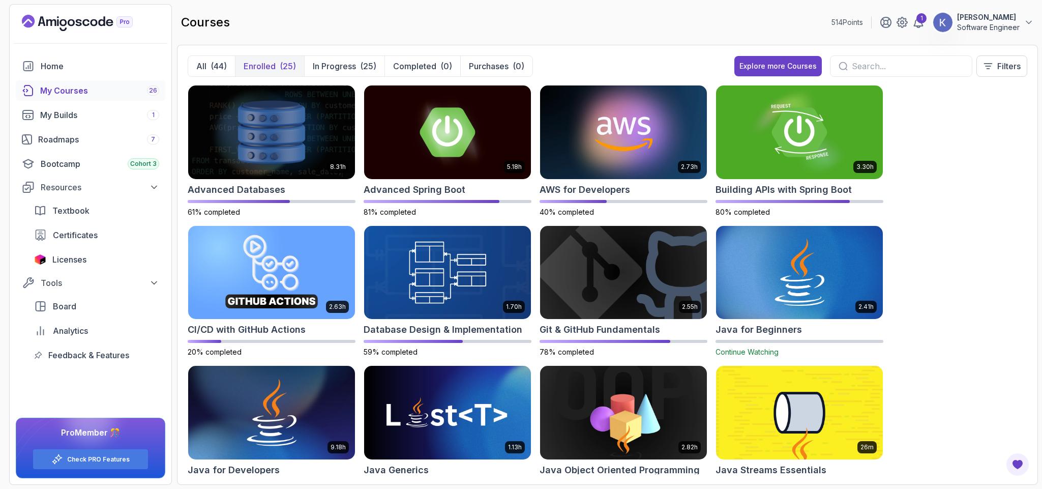
click at [986, 292] on div "8.31h Advanced Databases 61% completed 5.18h Advanced Spring Boot 81% completed…" at bounding box center [607, 279] width 839 height 389
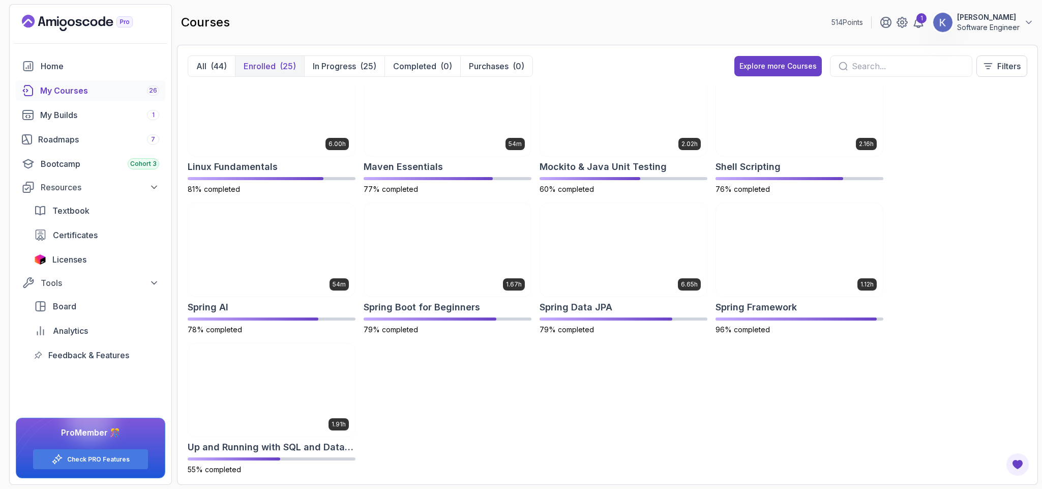
scroll to position [596, 0]
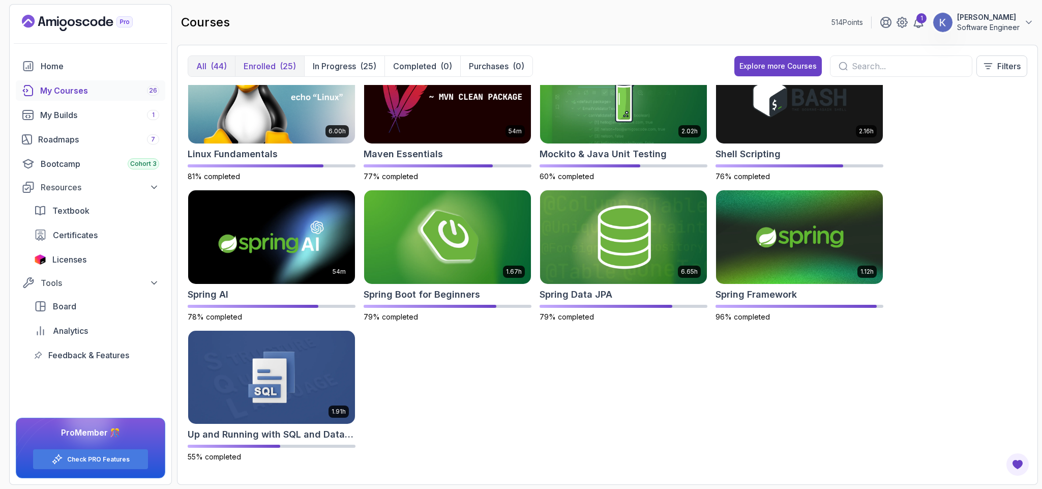
click at [221, 69] on div "(44)" at bounding box center [218, 66] width 16 height 12
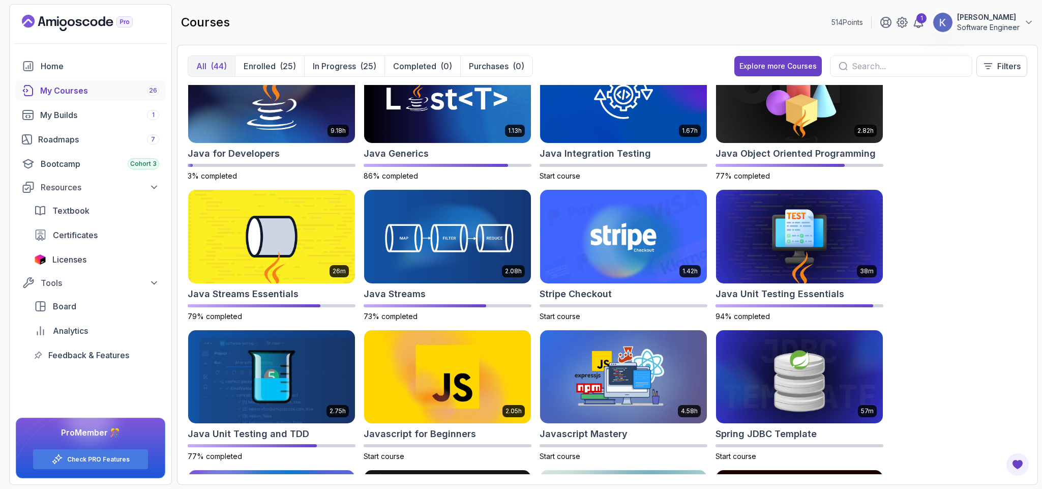
click at [962, 244] on div "8.31h Advanced Databases 61% completed 5.18h Advanced Spring Boot 81% completed…" at bounding box center [607, 279] width 839 height 389
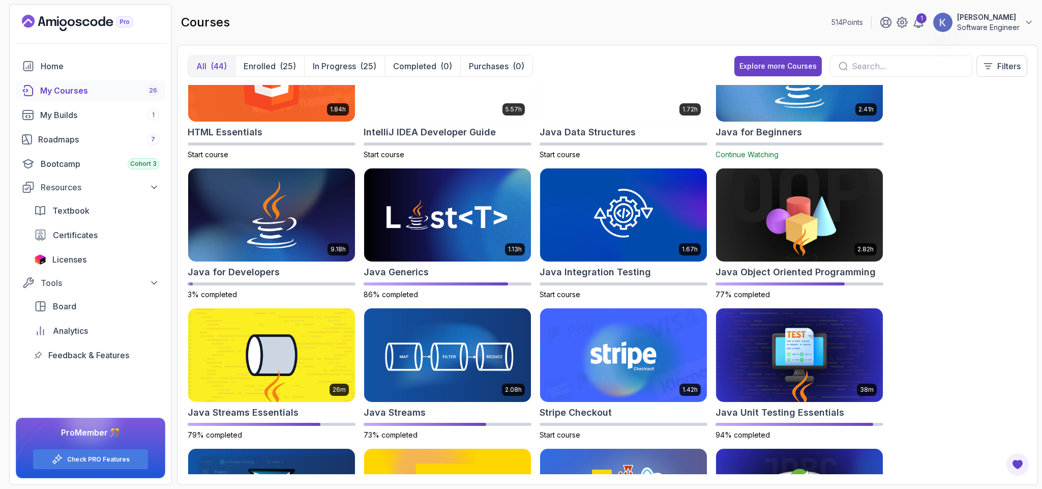
scroll to position [139, 0]
